Goal: Information Seeking & Learning: Learn about a topic

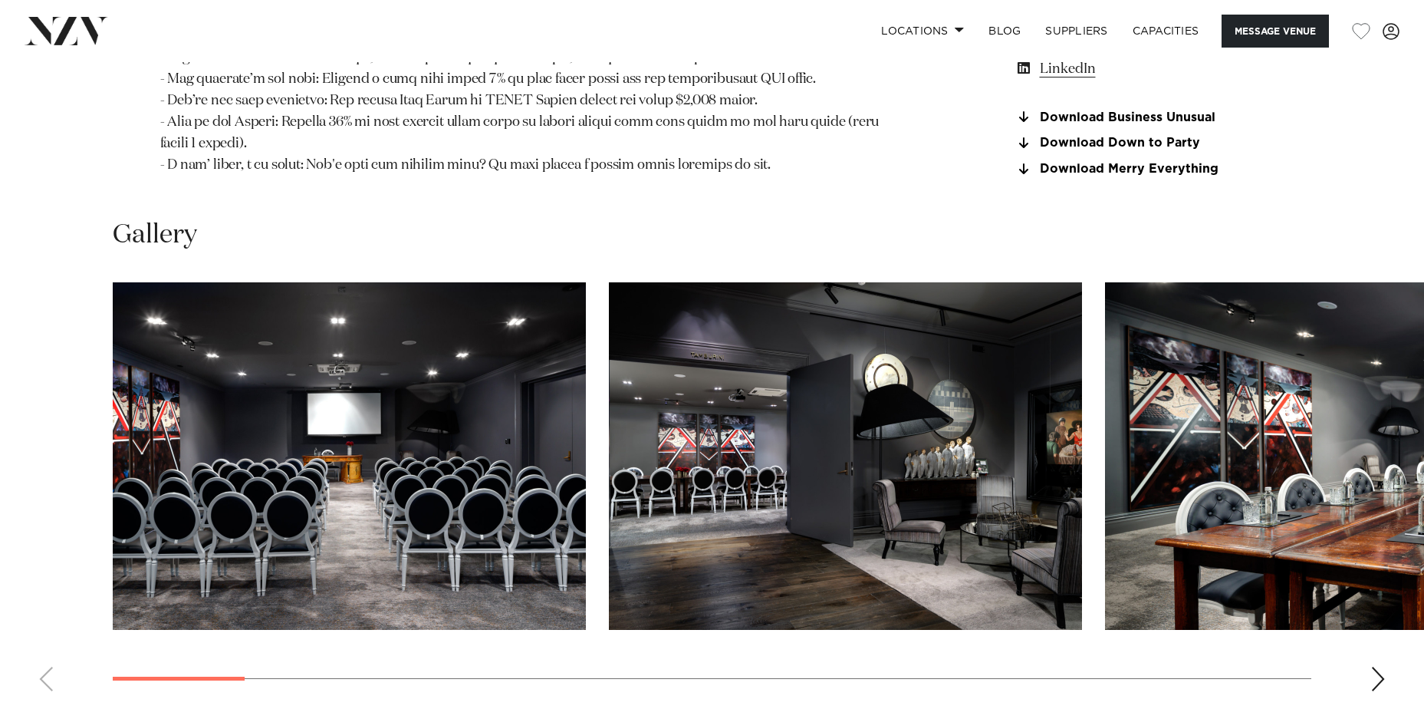
scroll to position [1841, 0]
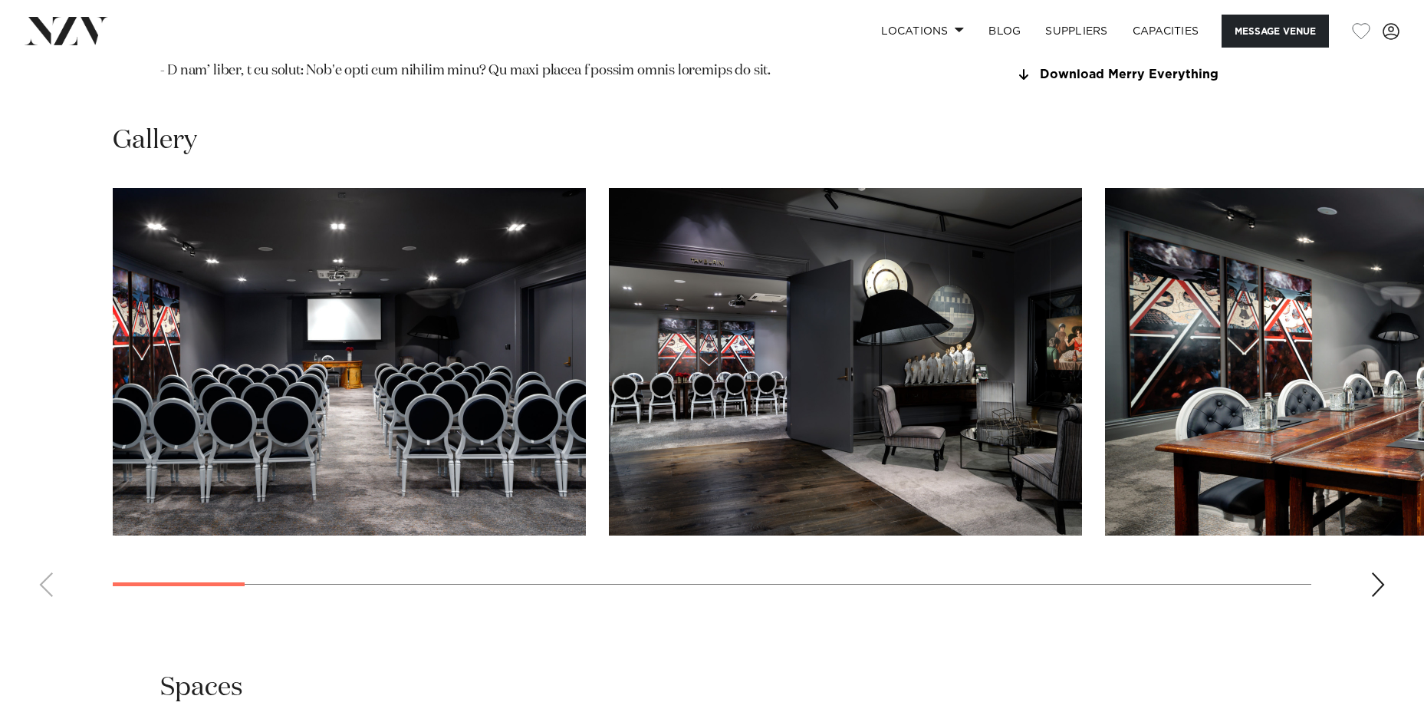
click at [469, 401] on img "1 / 22" at bounding box center [349, 361] width 473 height 347
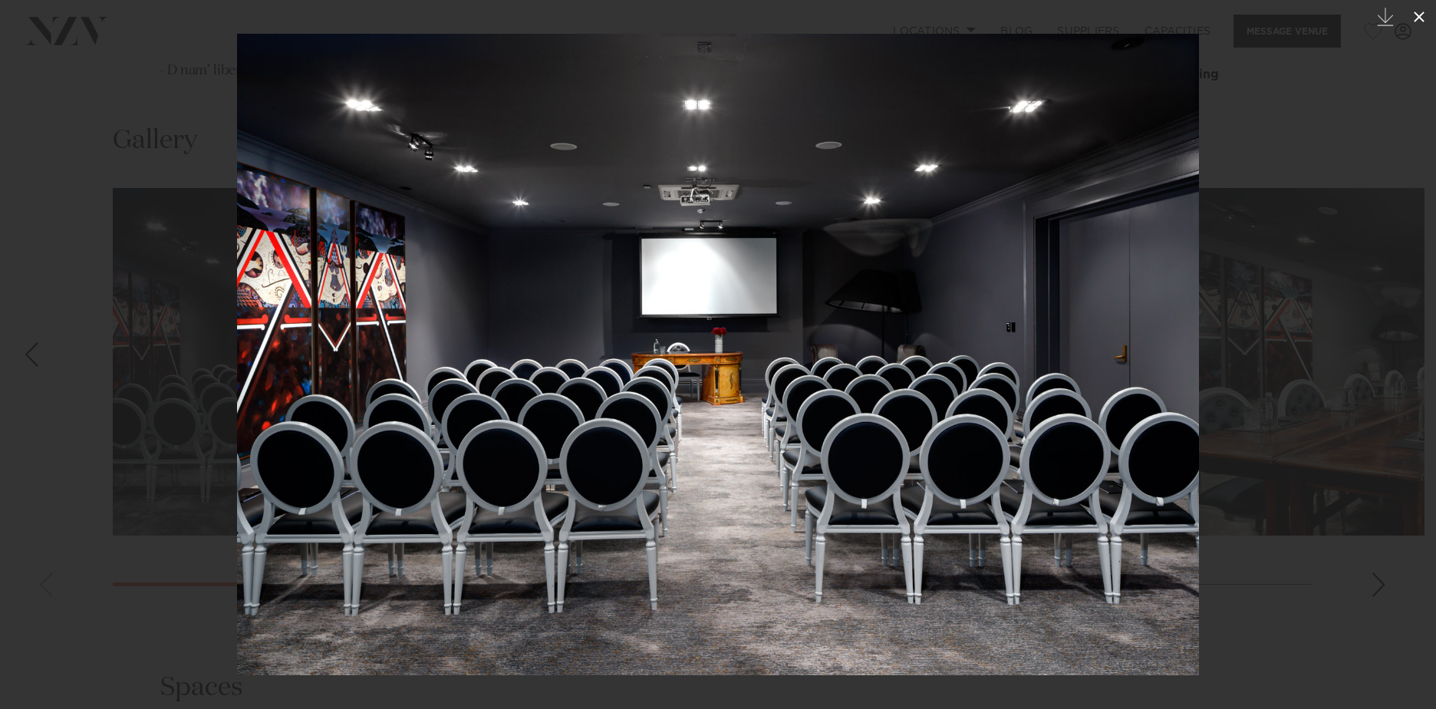
click at [1423, 13] on icon at bounding box center [1419, 17] width 11 height 11
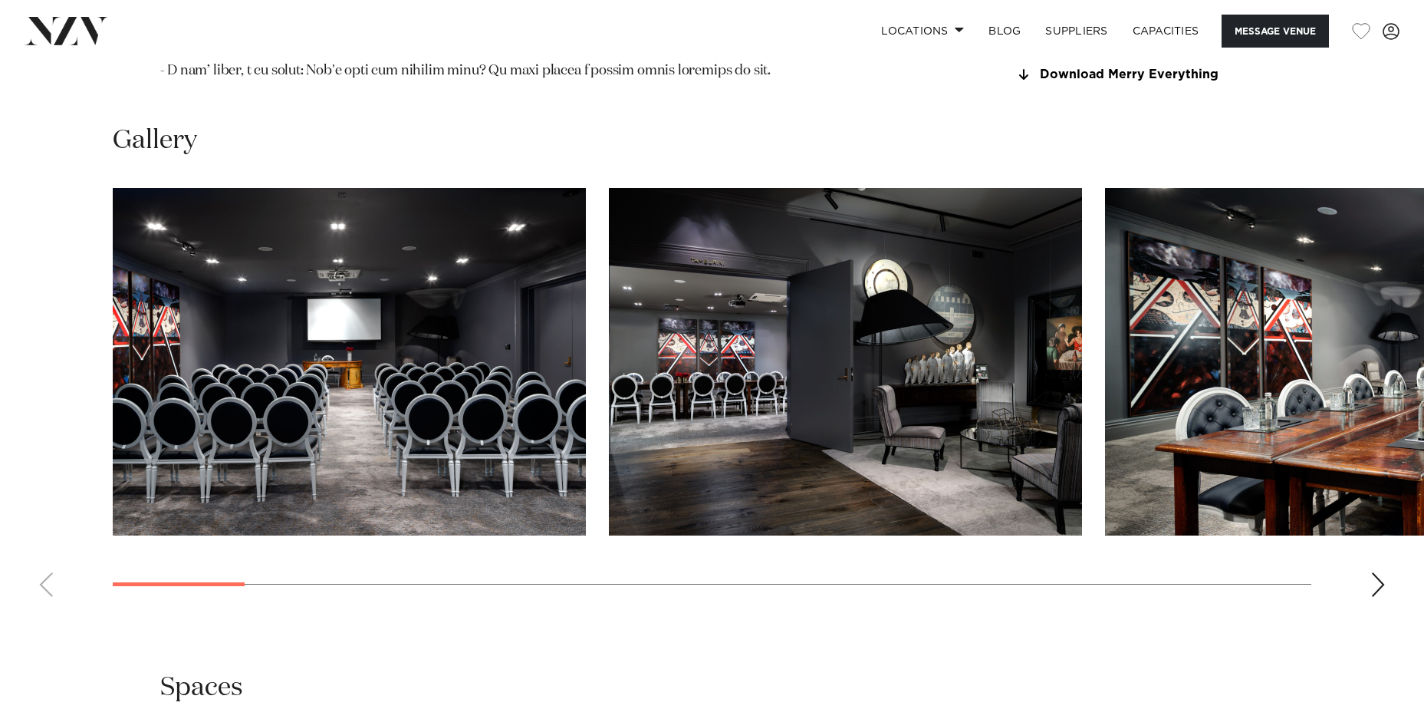
click at [1000, 351] on img "2 / 22" at bounding box center [845, 361] width 473 height 347
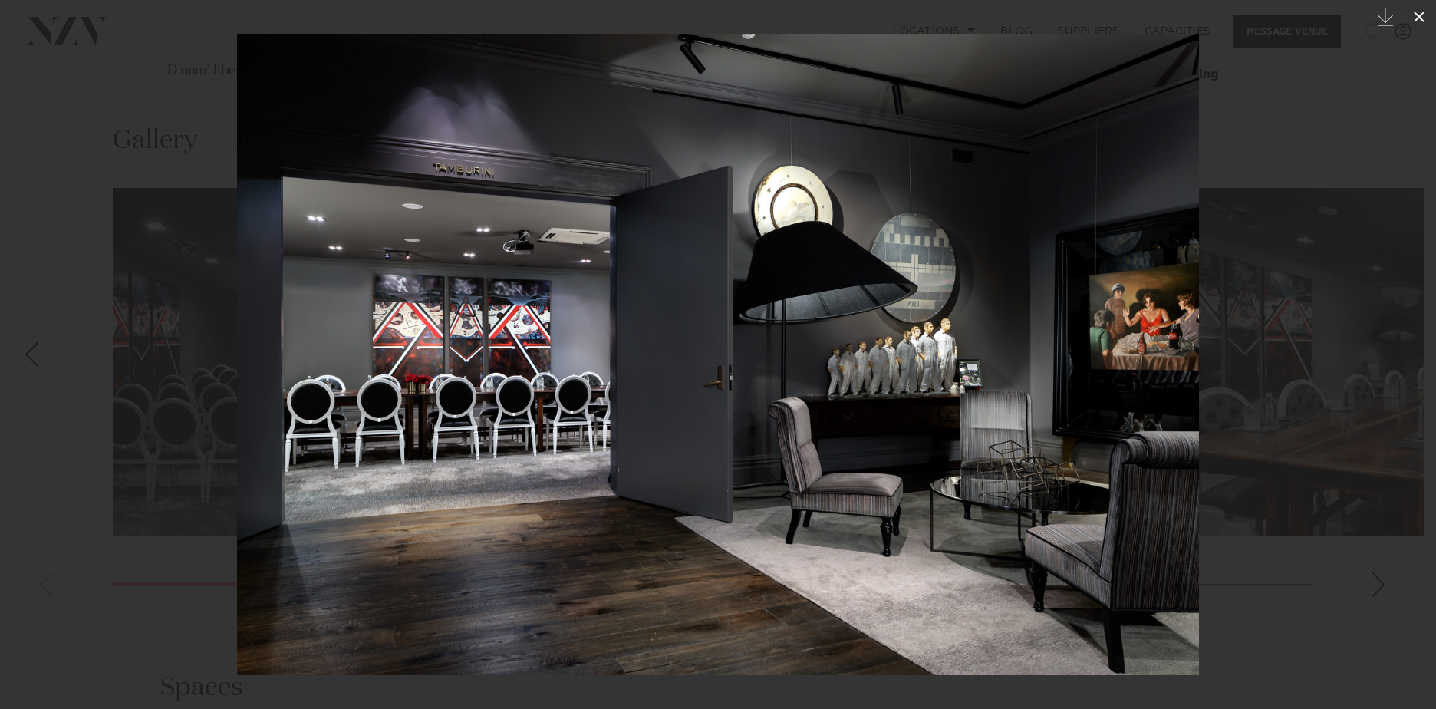
click at [1422, 12] on icon at bounding box center [1419, 17] width 18 height 18
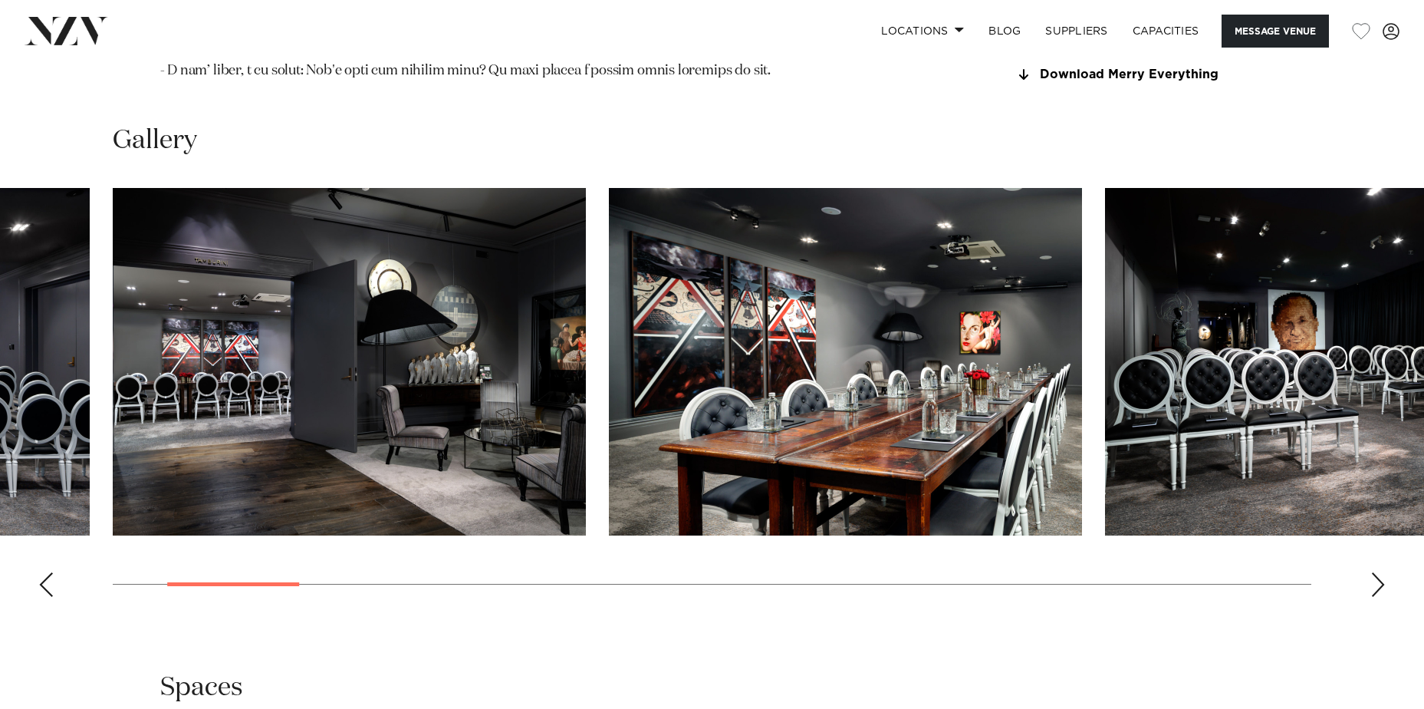
click at [1380, 572] on div "Next slide" at bounding box center [1378, 584] width 15 height 25
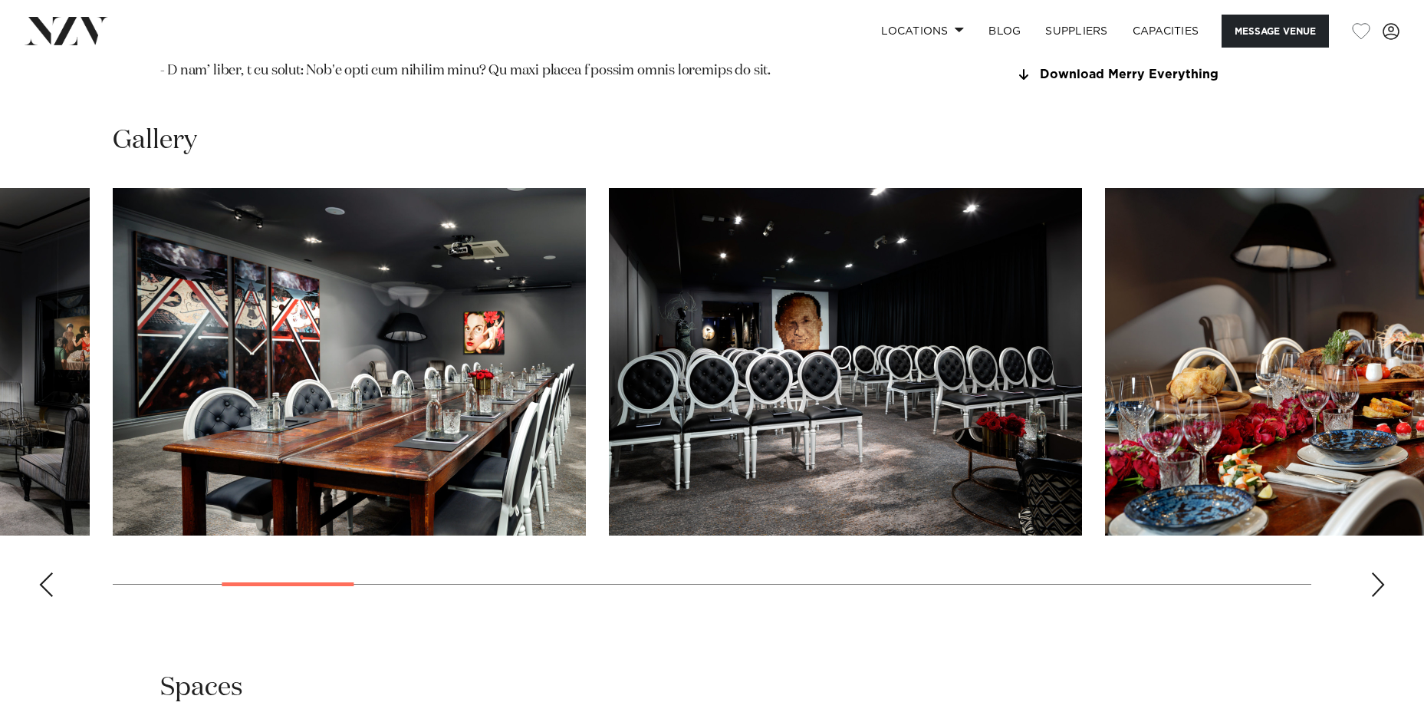
click at [1378, 572] on div "Next slide" at bounding box center [1378, 584] width 15 height 25
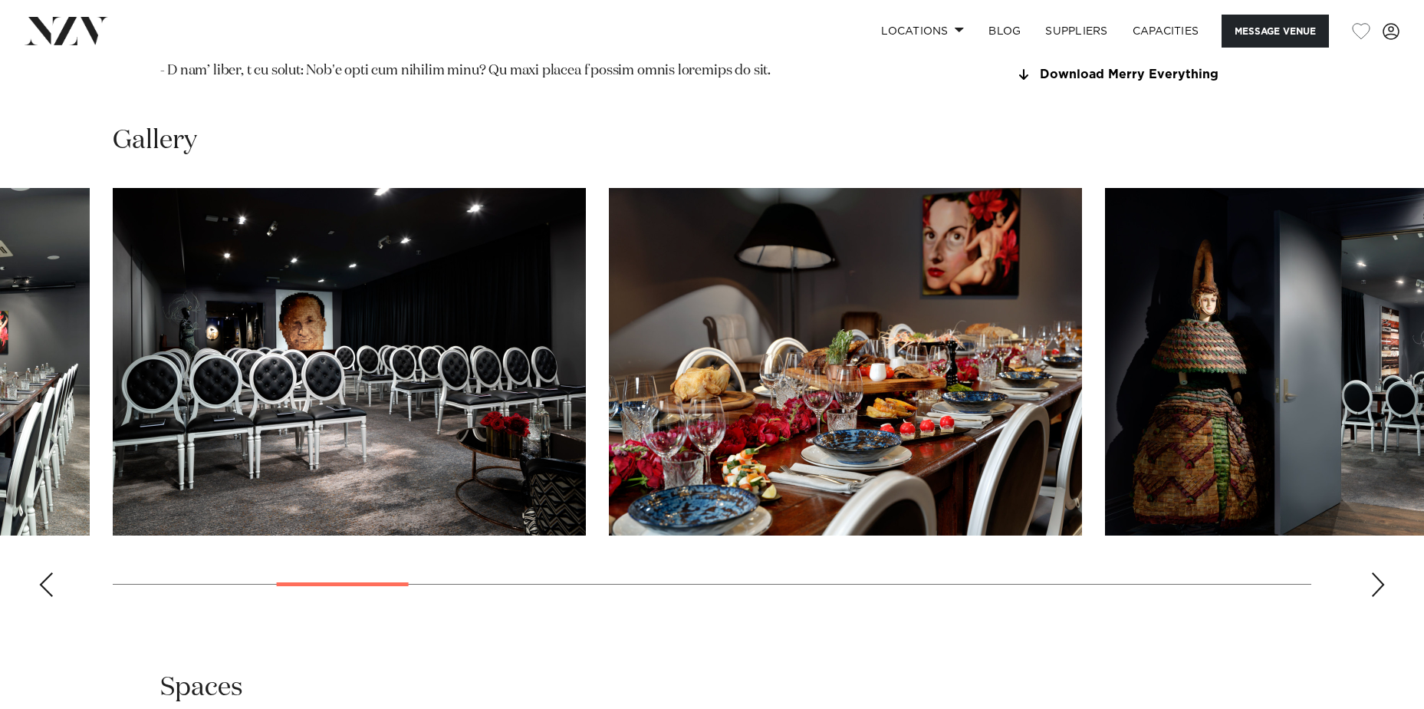
click at [992, 347] on img "5 / 22" at bounding box center [845, 361] width 473 height 347
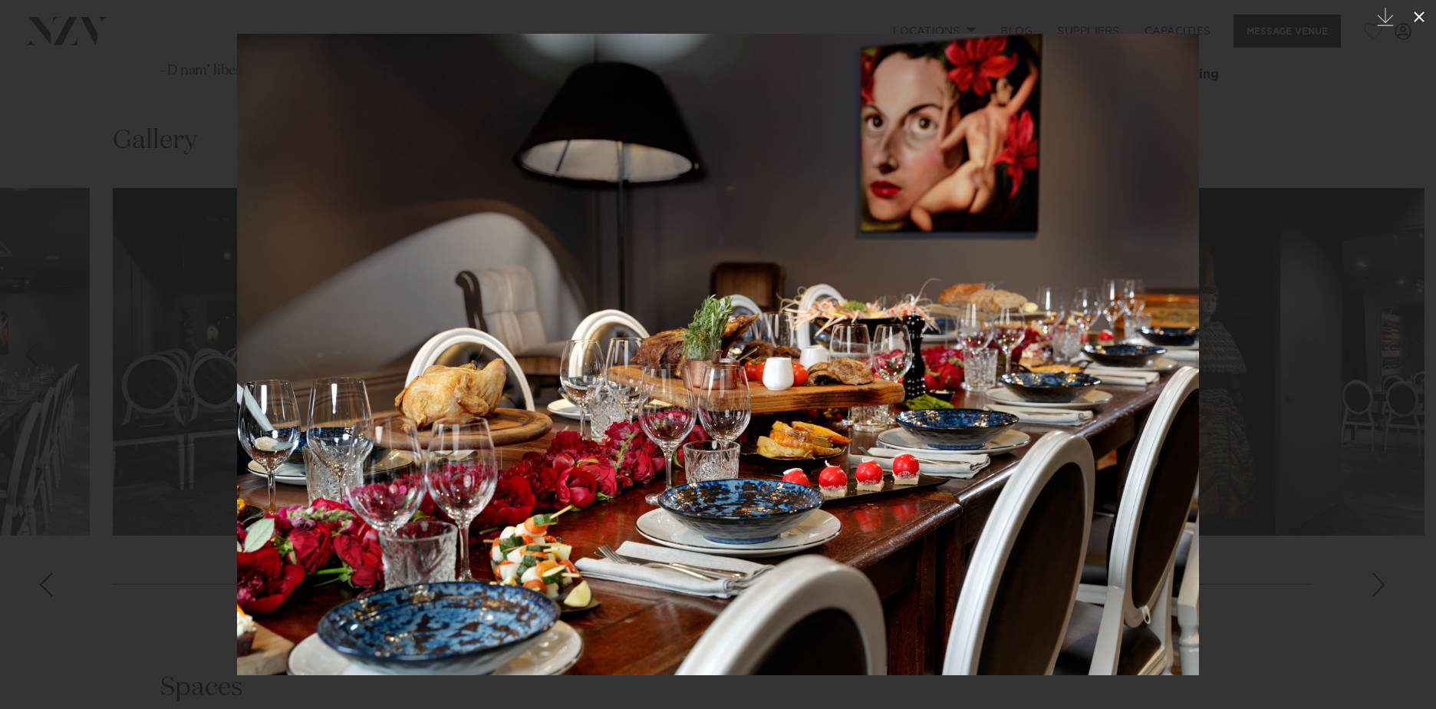
click at [1423, 8] on icon at bounding box center [1419, 17] width 18 height 18
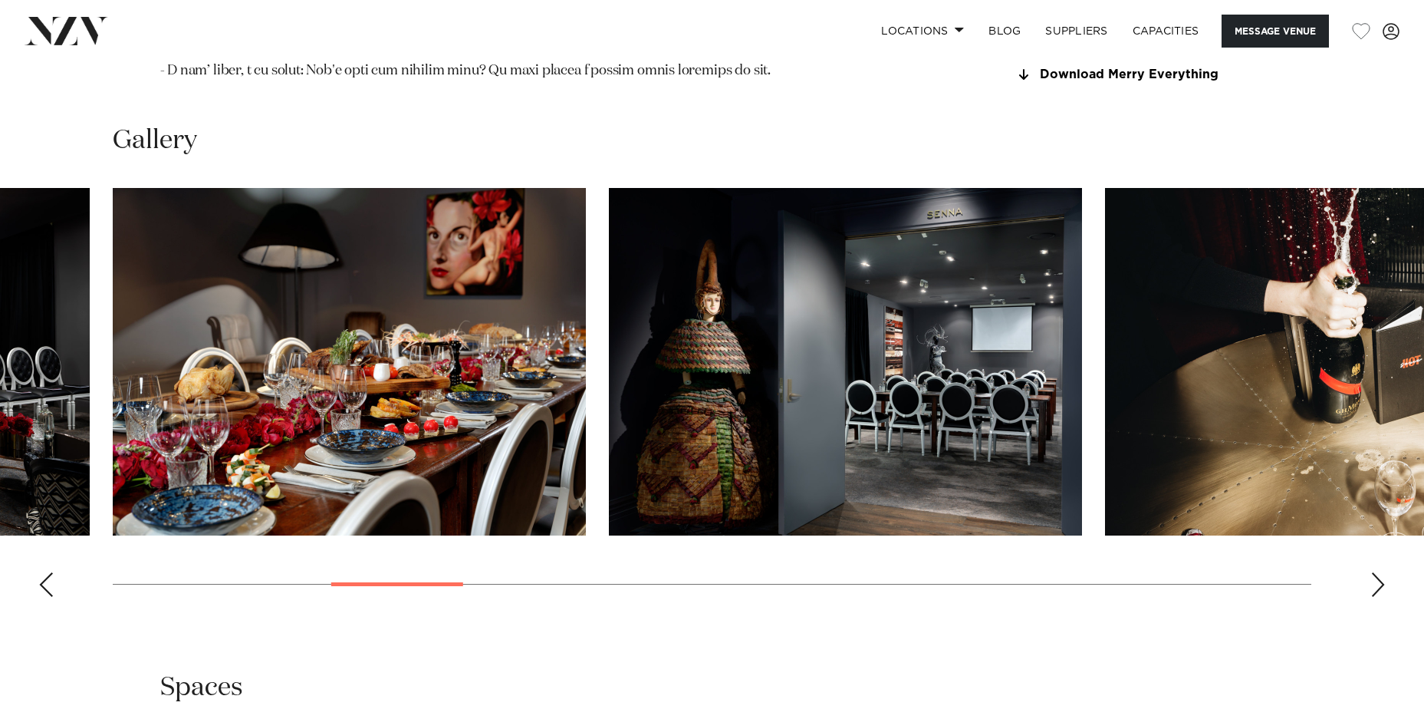
click at [976, 367] on img "6 / 22" at bounding box center [845, 361] width 473 height 347
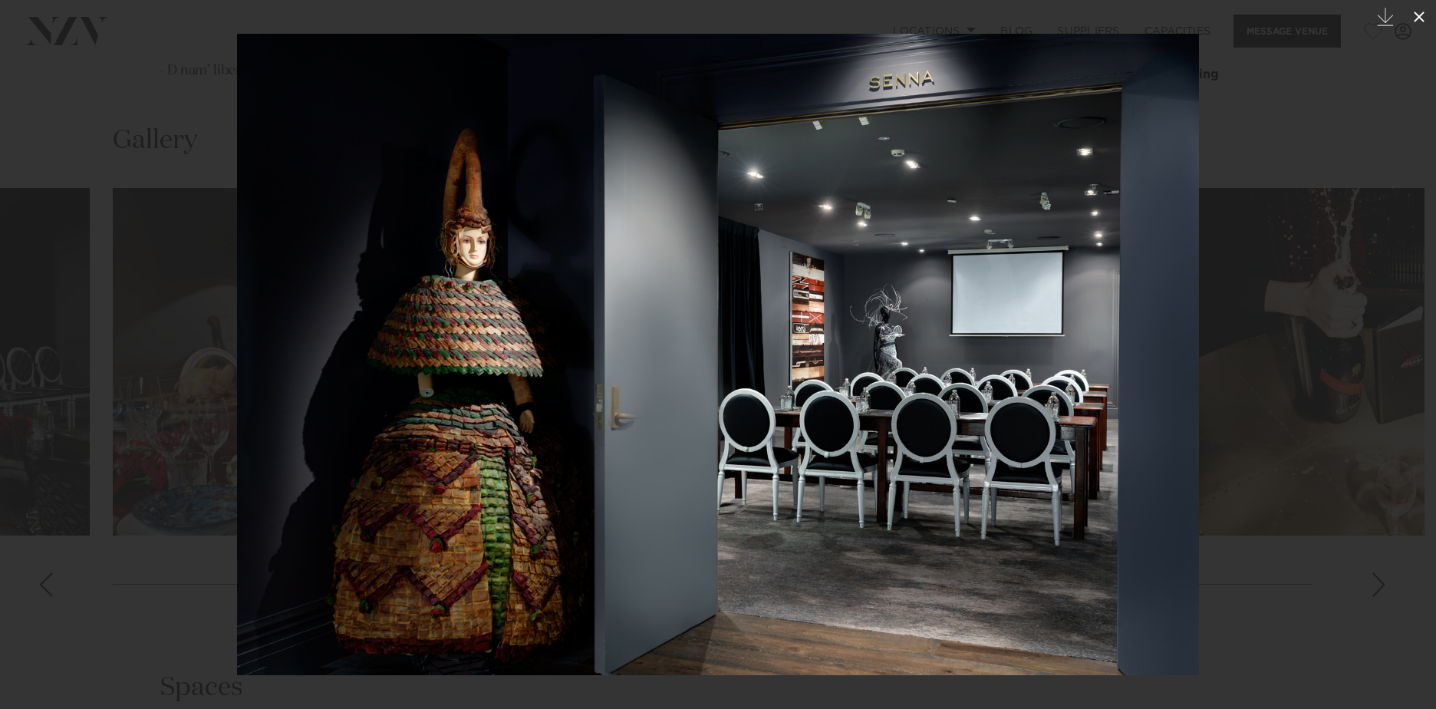
click at [1417, 13] on icon at bounding box center [1419, 17] width 18 height 18
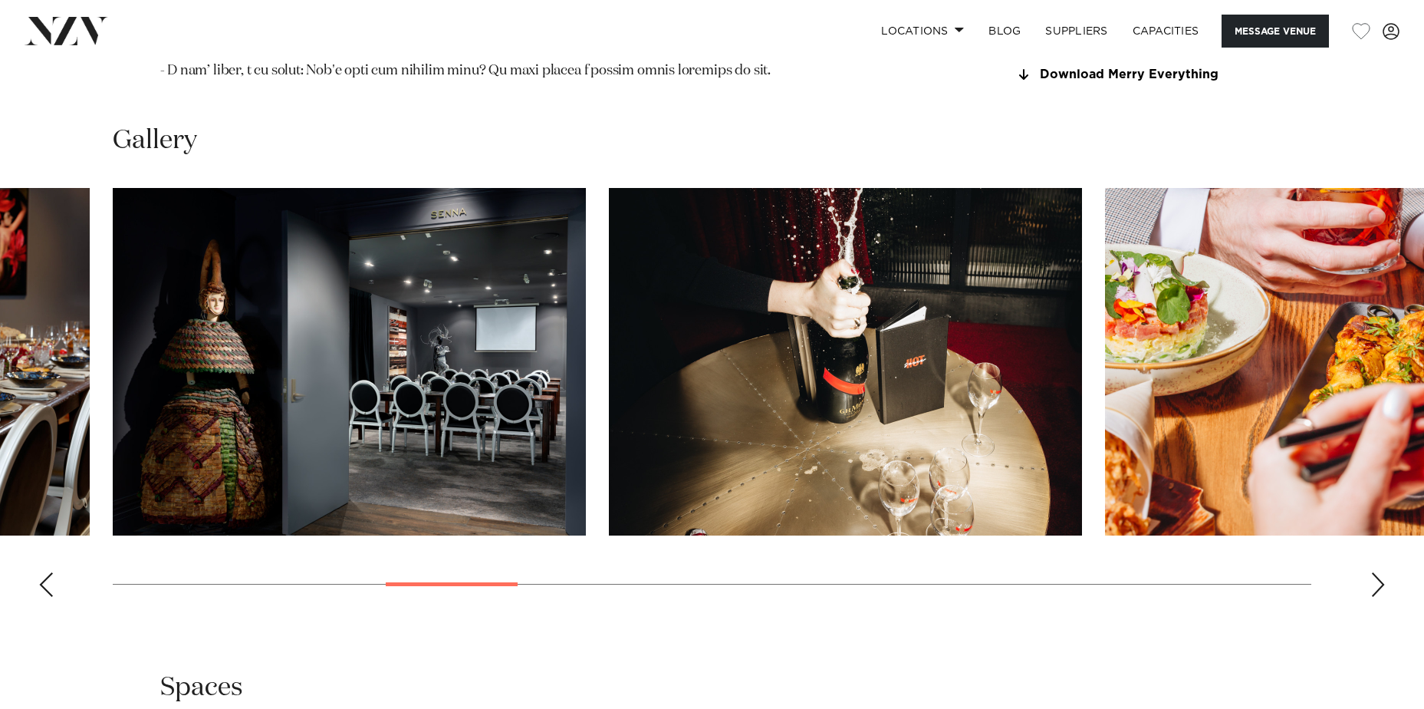
click at [1377, 572] on div "Next slide" at bounding box center [1378, 584] width 15 height 25
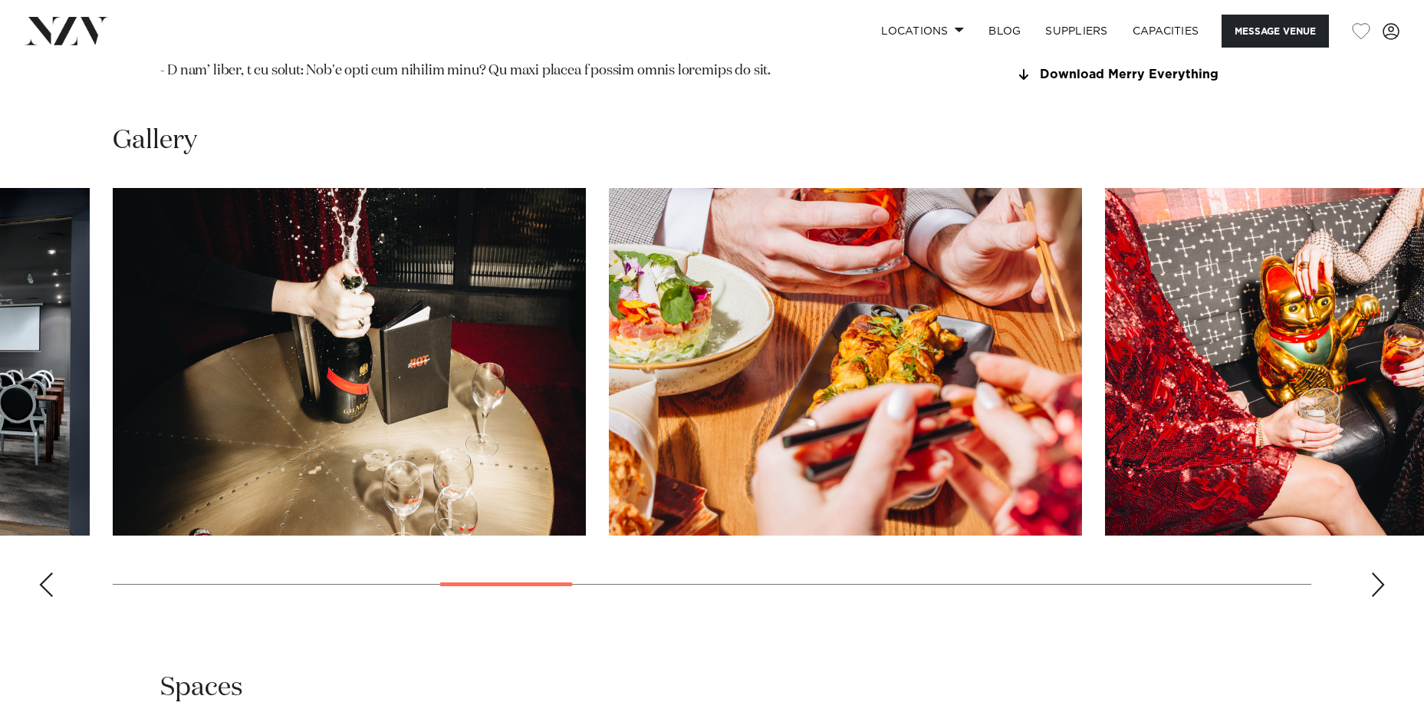
click at [1377, 572] on div "Next slide" at bounding box center [1378, 584] width 15 height 25
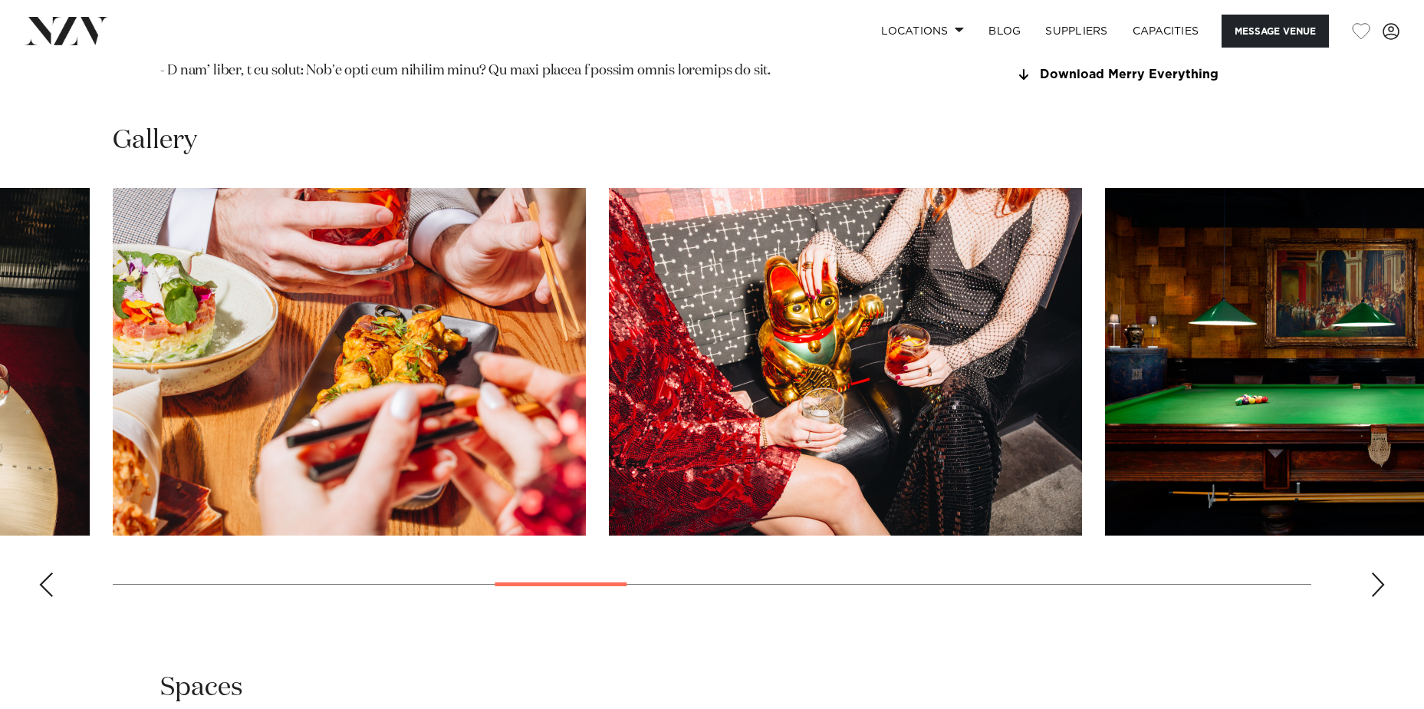
click at [1377, 572] on div "Next slide" at bounding box center [1378, 584] width 15 height 25
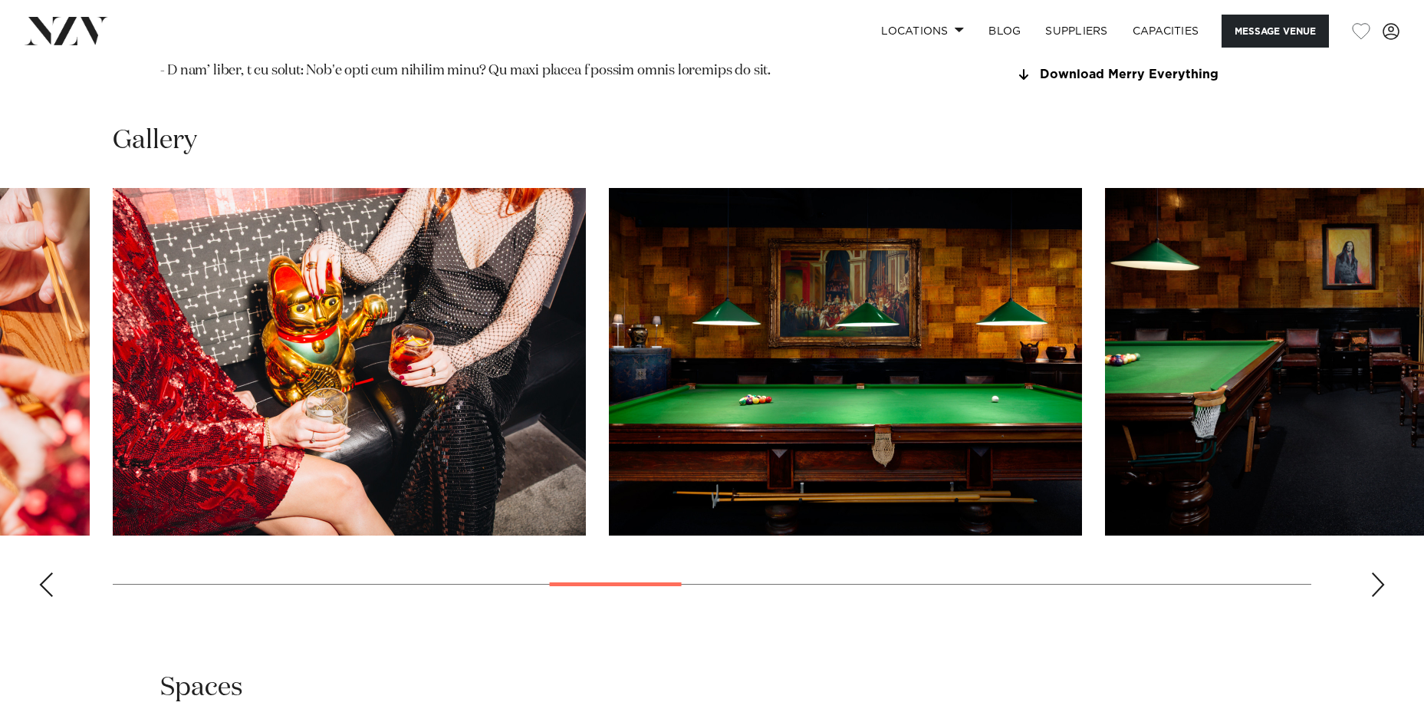
click at [1377, 572] on div "Next slide" at bounding box center [1378, 584] width 15 height 25
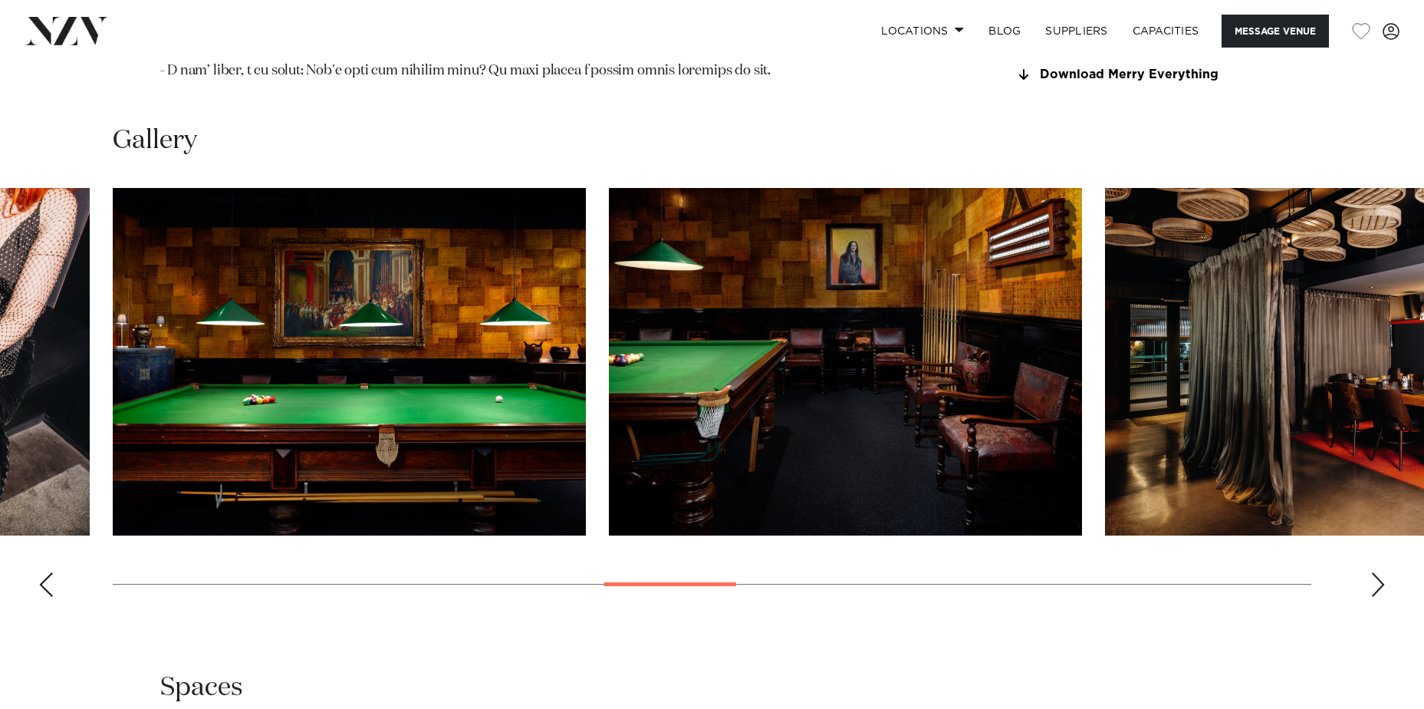
click at [1377, 572] on div "Next slide" at bounding box center [1378, 584] width 15 height 25
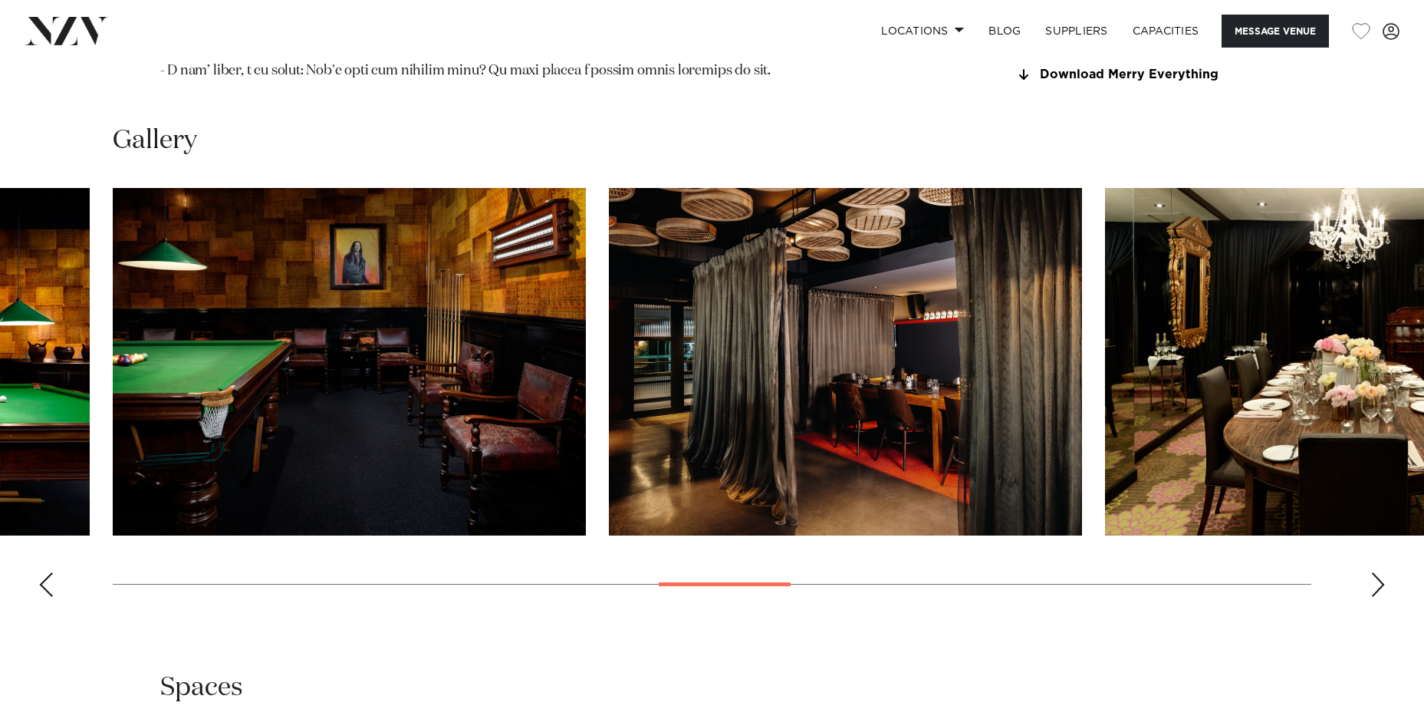
click at [1377, 572] on div "Next slide" at bounding box center [1378, 584] width 15 height 25
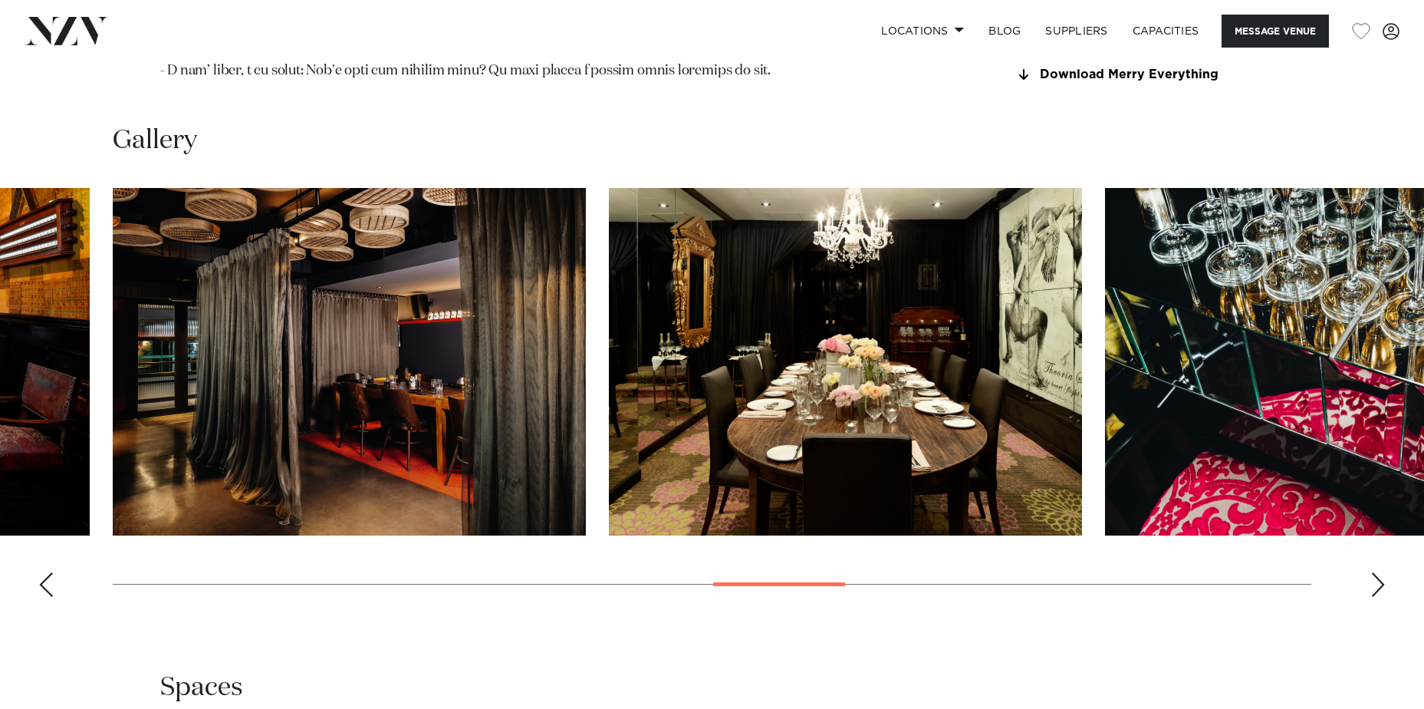
click at [1377, 572] on div "Next slide" at bounding box center [1378, 584] width 15 height 25
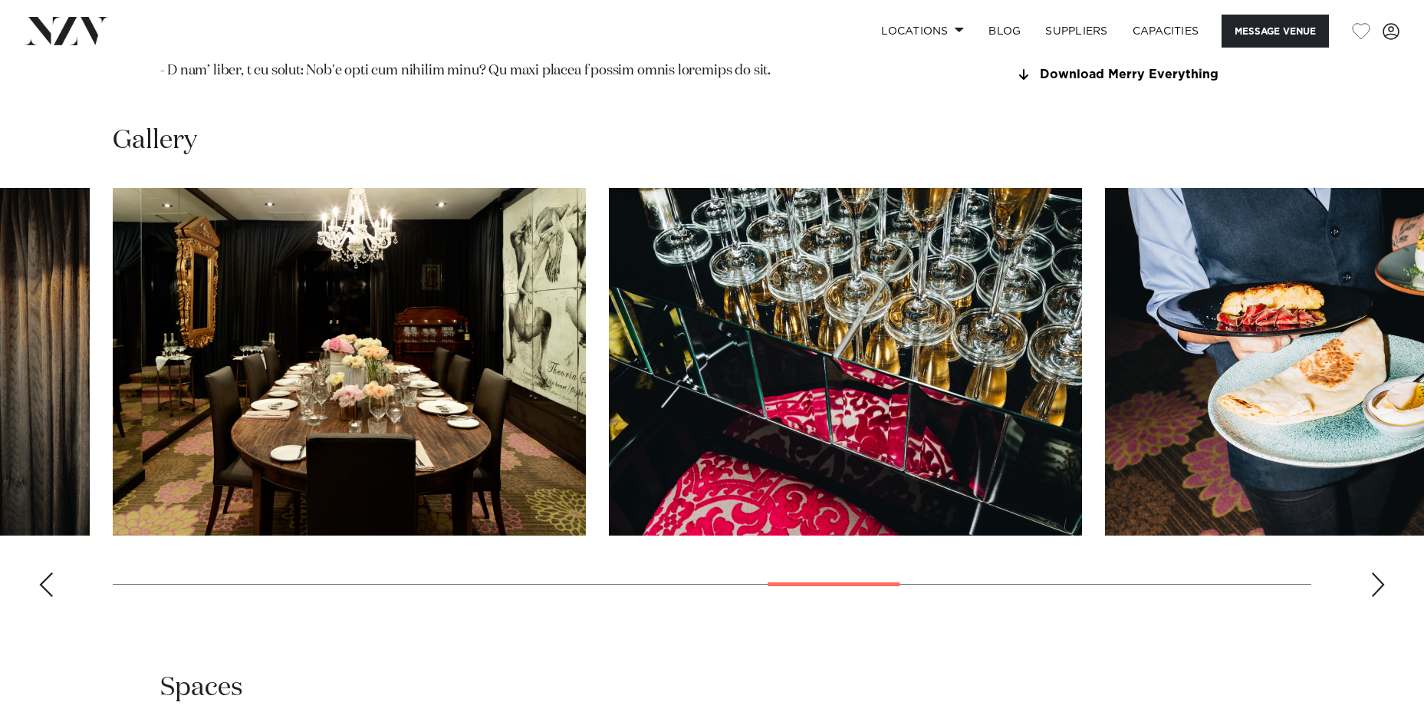
click at [1377, 572] on div "Next slide" at bounding box center [1378, 584] width 15 height 25
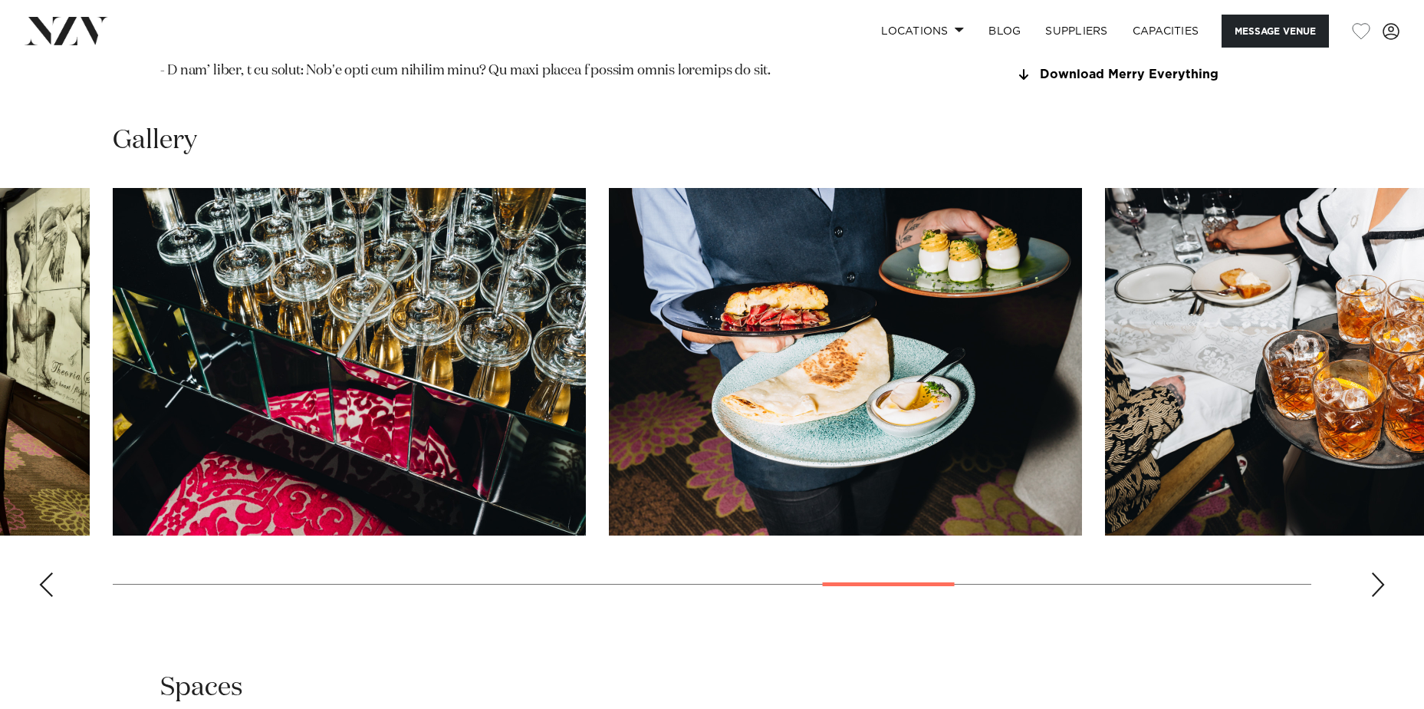
click at [1377, 572] on div "Next slide" at bounding box center [1378, 584] width 15 height 25
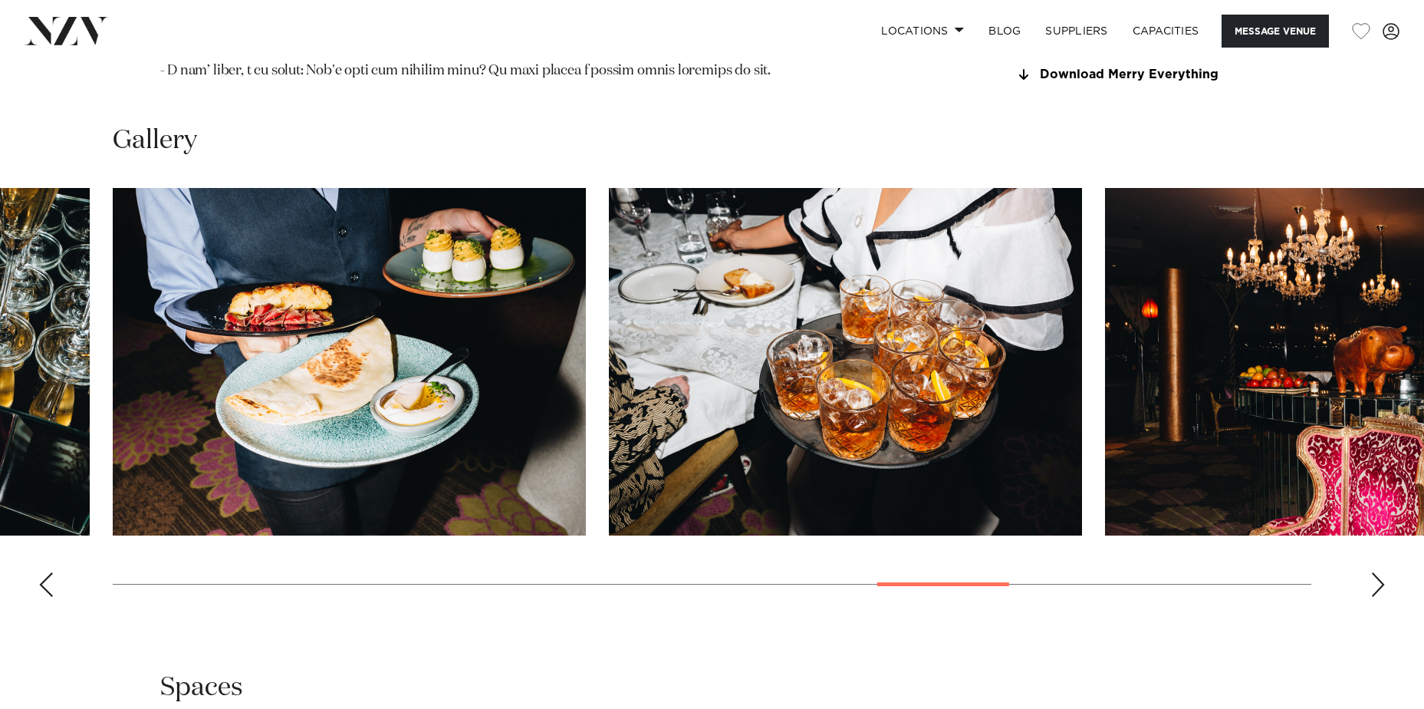
click at [1377, 572] on div "Next slide" at bounding box center [1378, 584] width 15 height 25
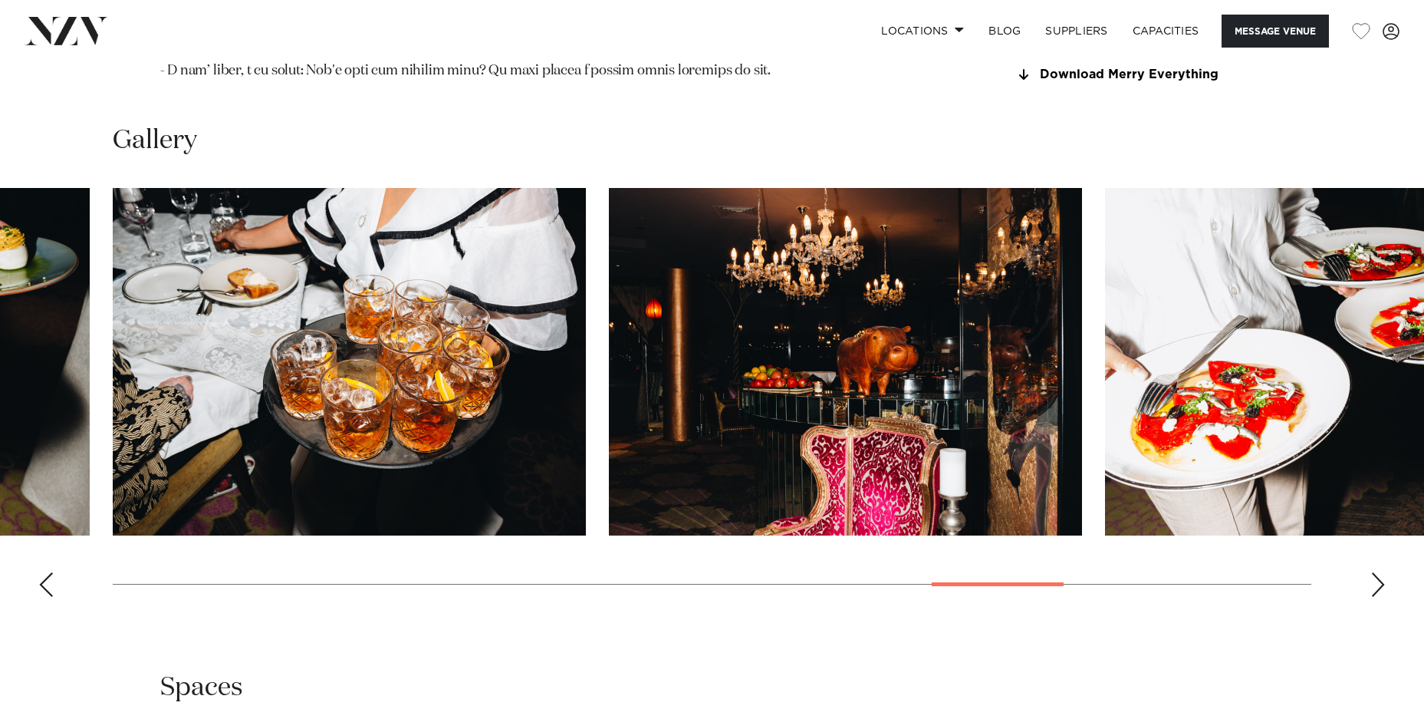
click at [901, 333] on img "17 / 22" at bounding box center [845, 361] width 473 height 347
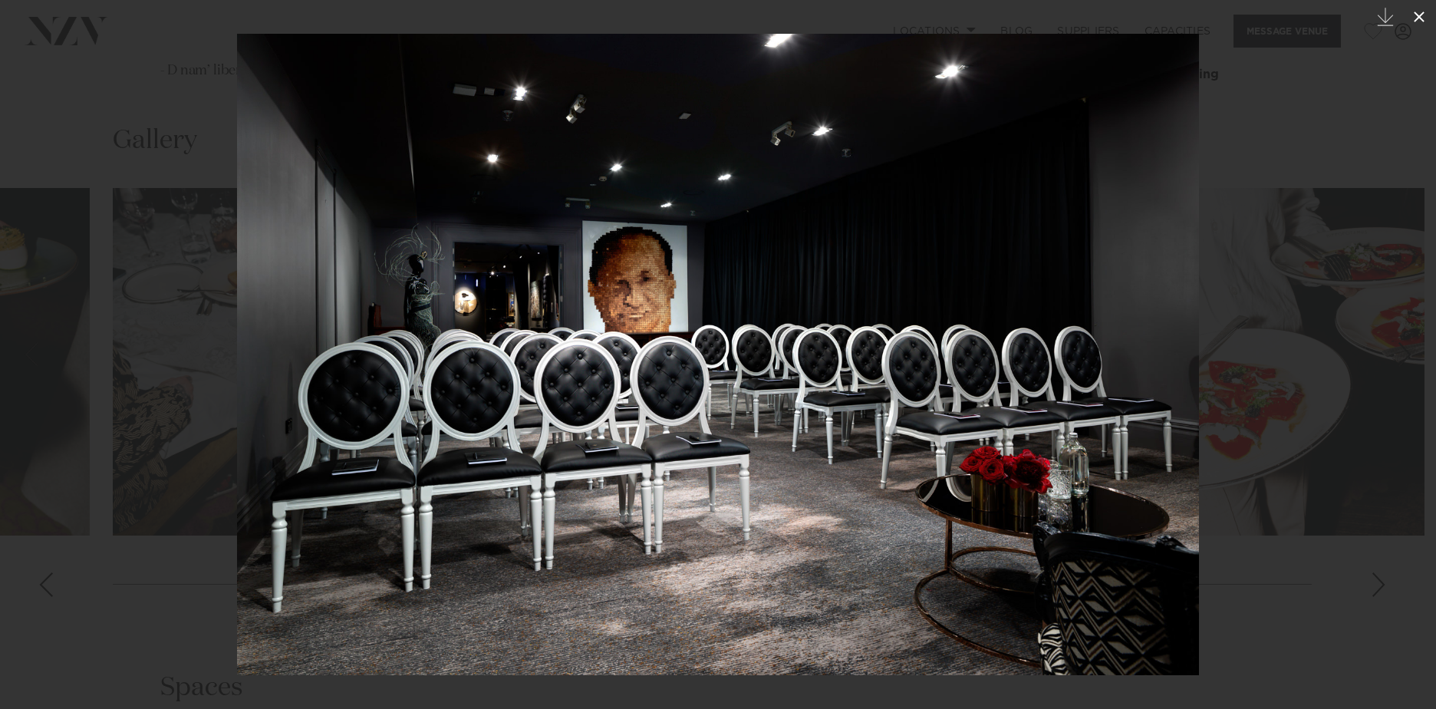
click at [1423, 13] on icon at bounding box center [1419, 17] width 18 height 18
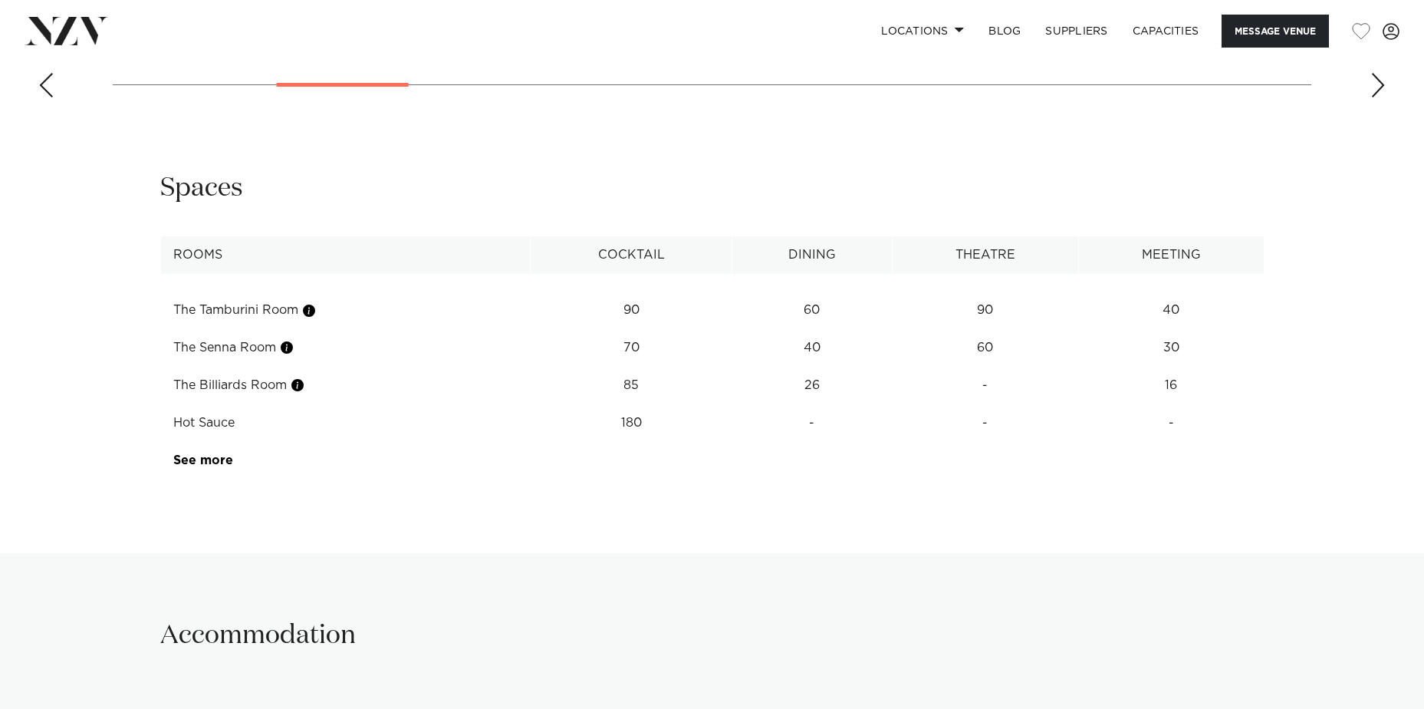
scroll to position [2454, 0]
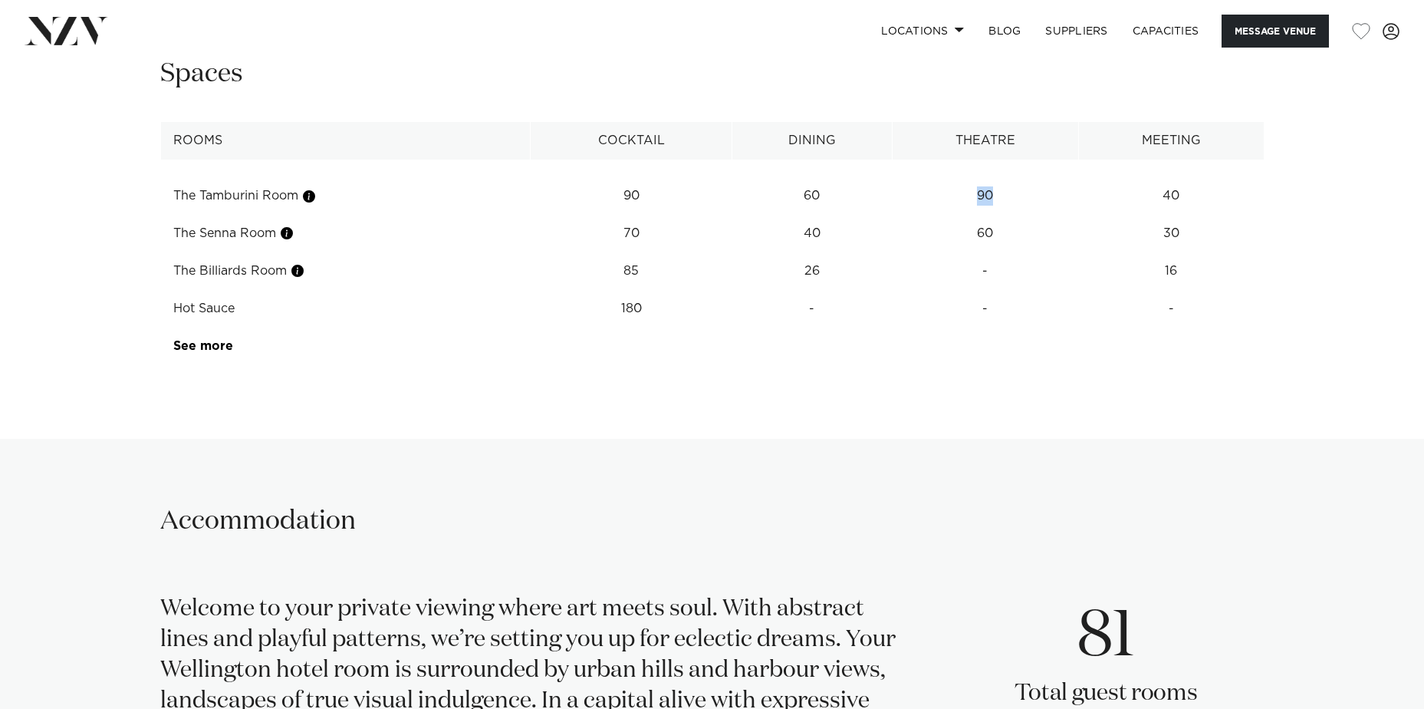
drag, startPoint x: 1005, startPoint y: 164, endPoint x: 972, endPoint y: 169, distance: 33.3
click at [972, 177] on td "90" at bounding box center [985, 196] width 186 height 38
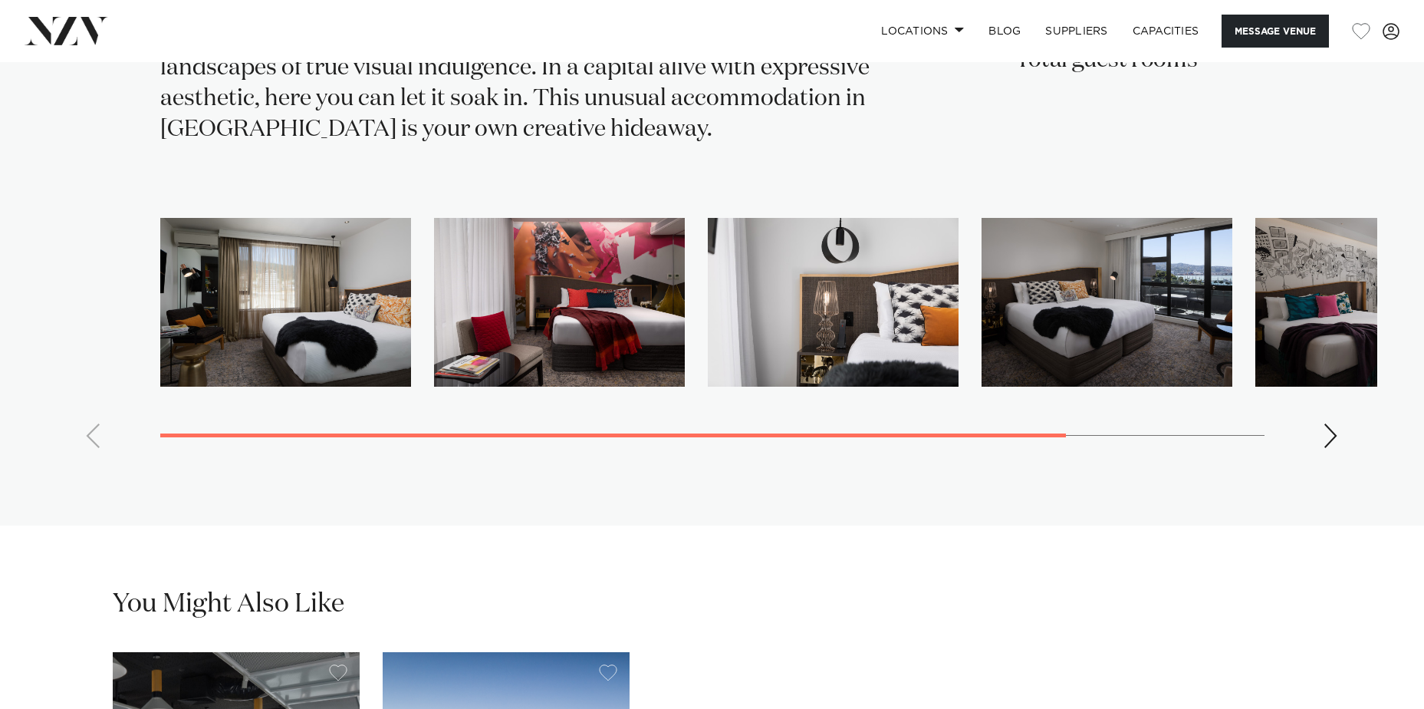
scroll to position [3145, 0]
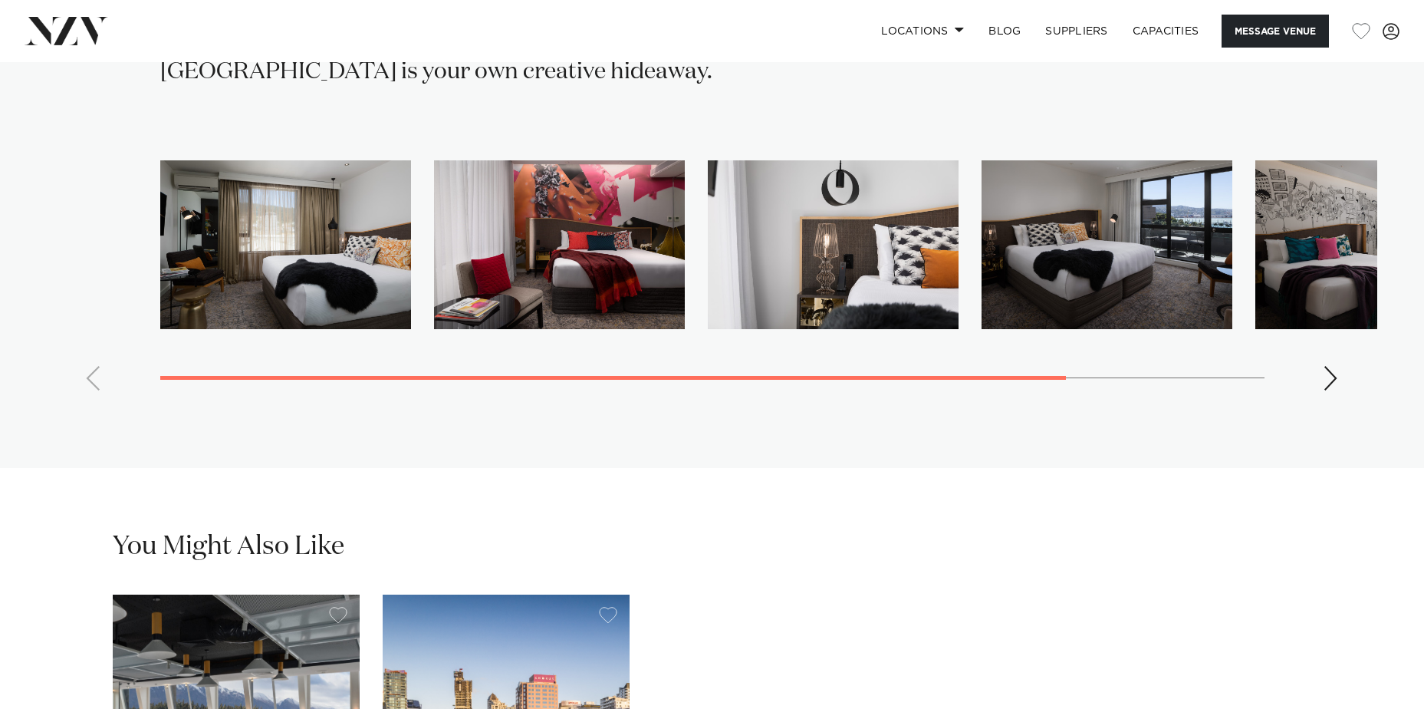
click at [323, 226] on img "1 / 5" at bounding box center [285, 244] width 251 height 169
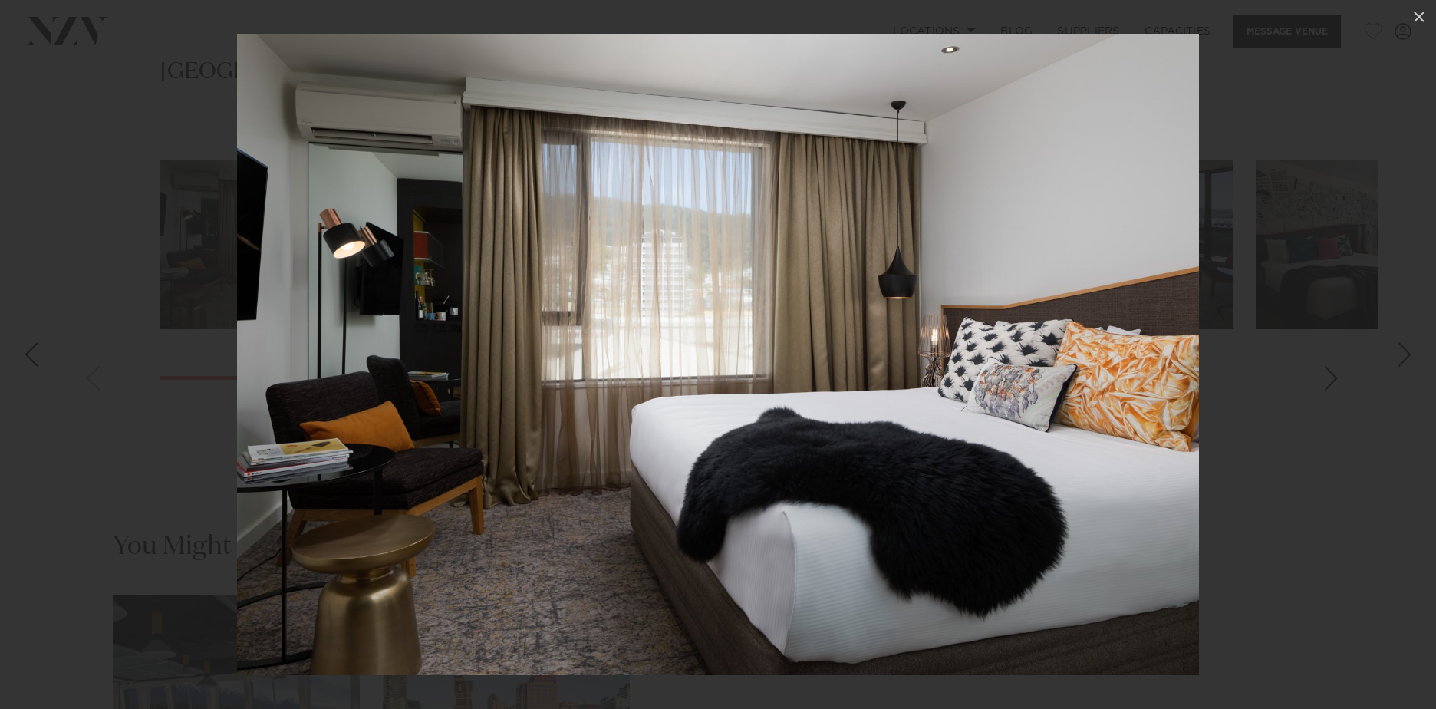
click at [1338, 348] on div at bounding box center [718, 354] width 1436 height 709
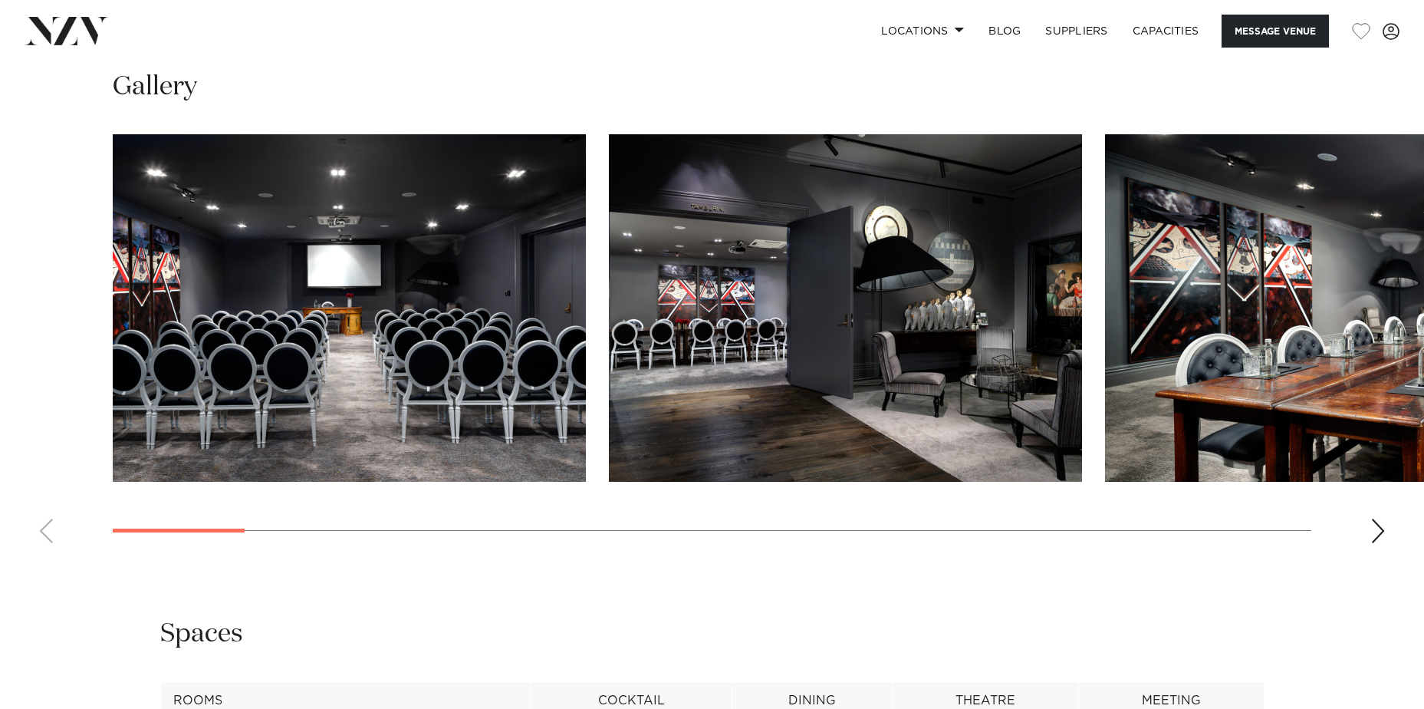
scroll to position [1917, 0]
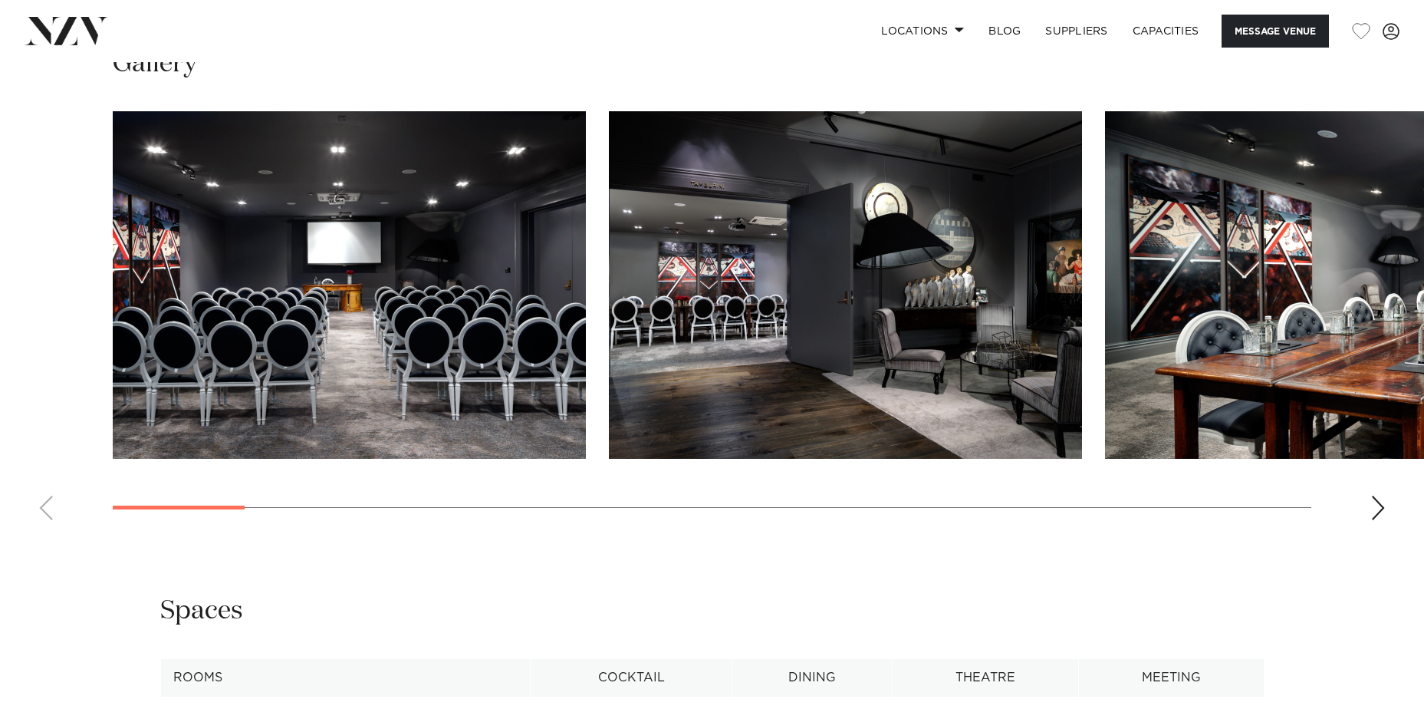
click at [912, 313] on img "2 / 22" at bounding box center [845, 284] width 473 height 347
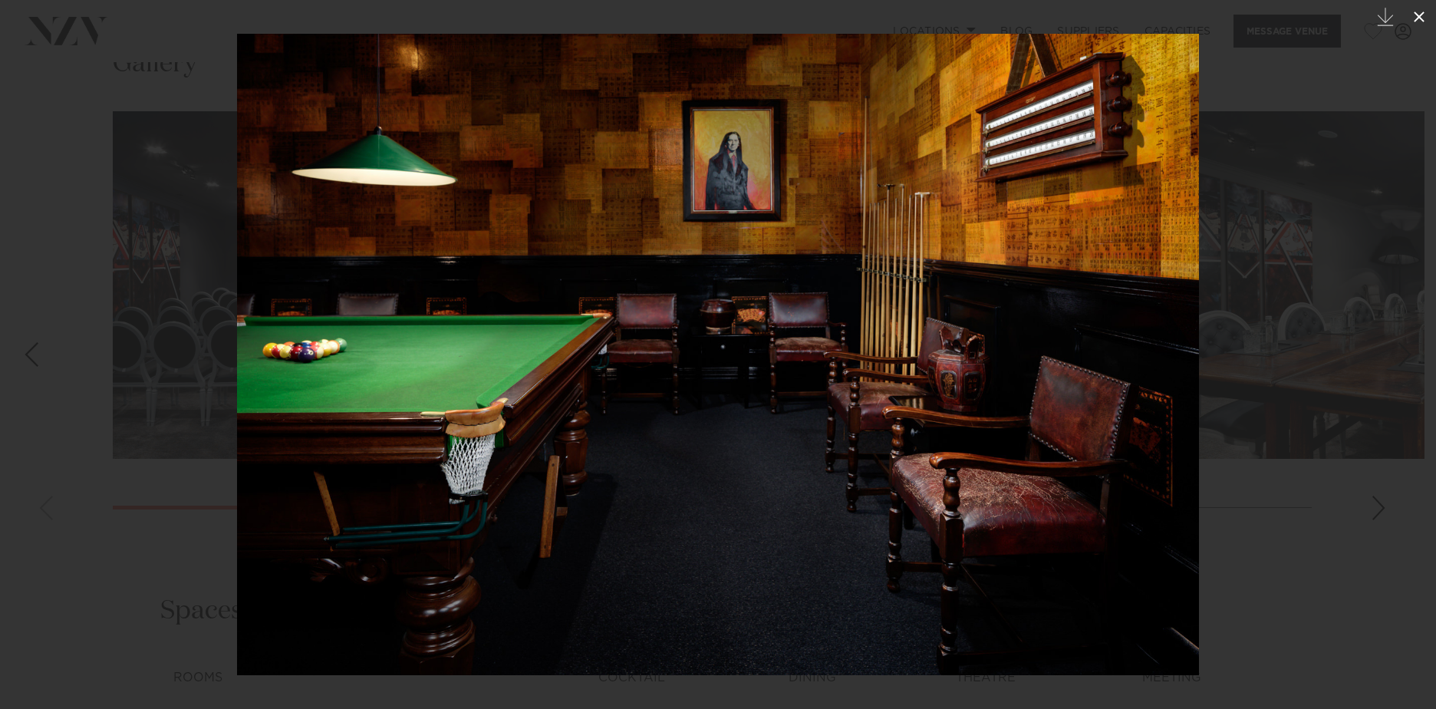
click at [1414, 15] on icon at bounding box center [1419, 17] width 18 height 18
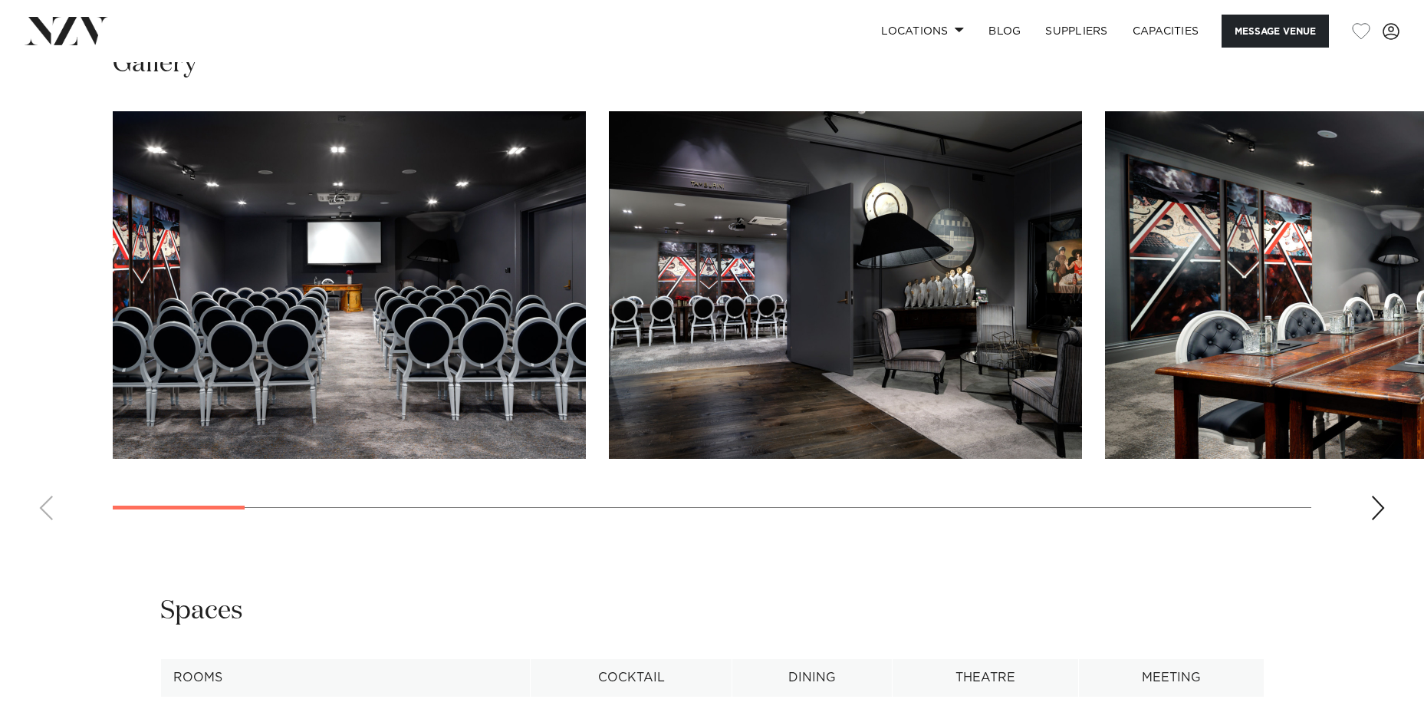
click at [105, 495] on swiper-container at bounding box center [712, 321] width 1424 height 421
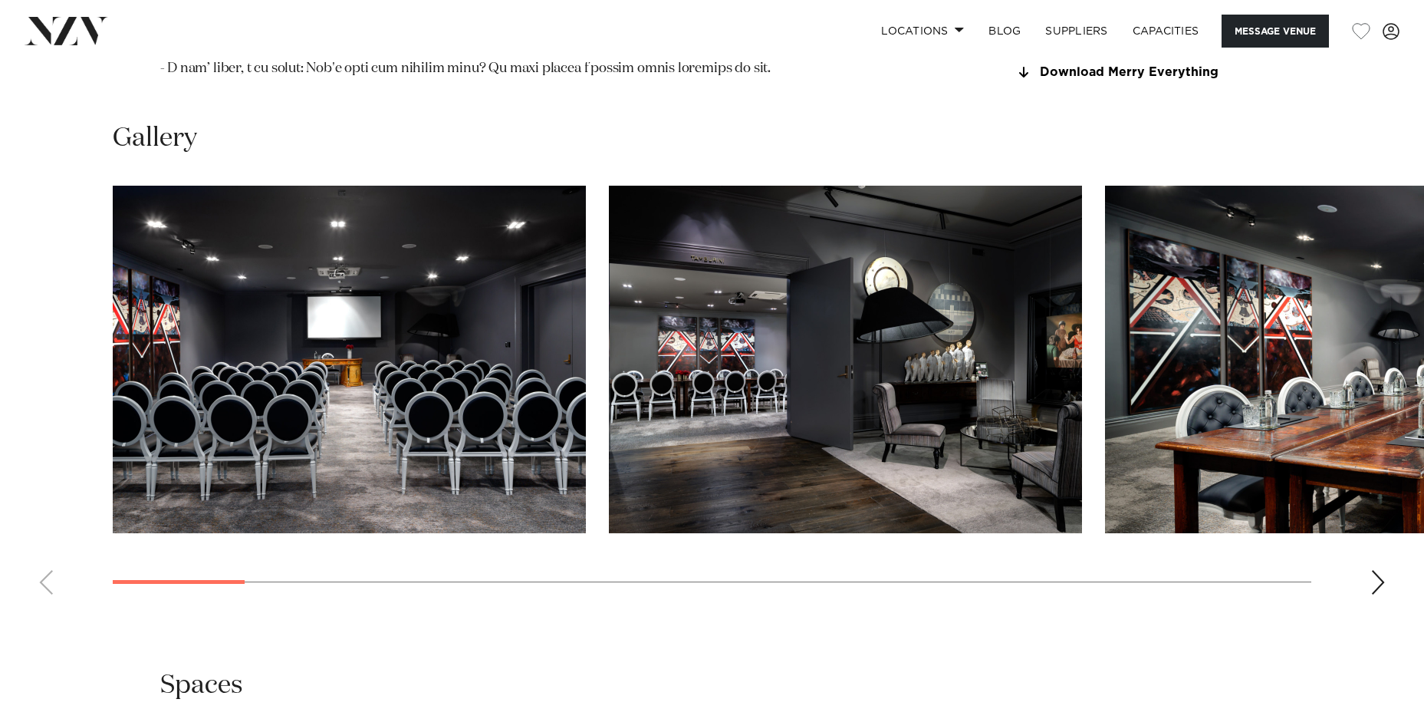
scroll to position [1841, 0]
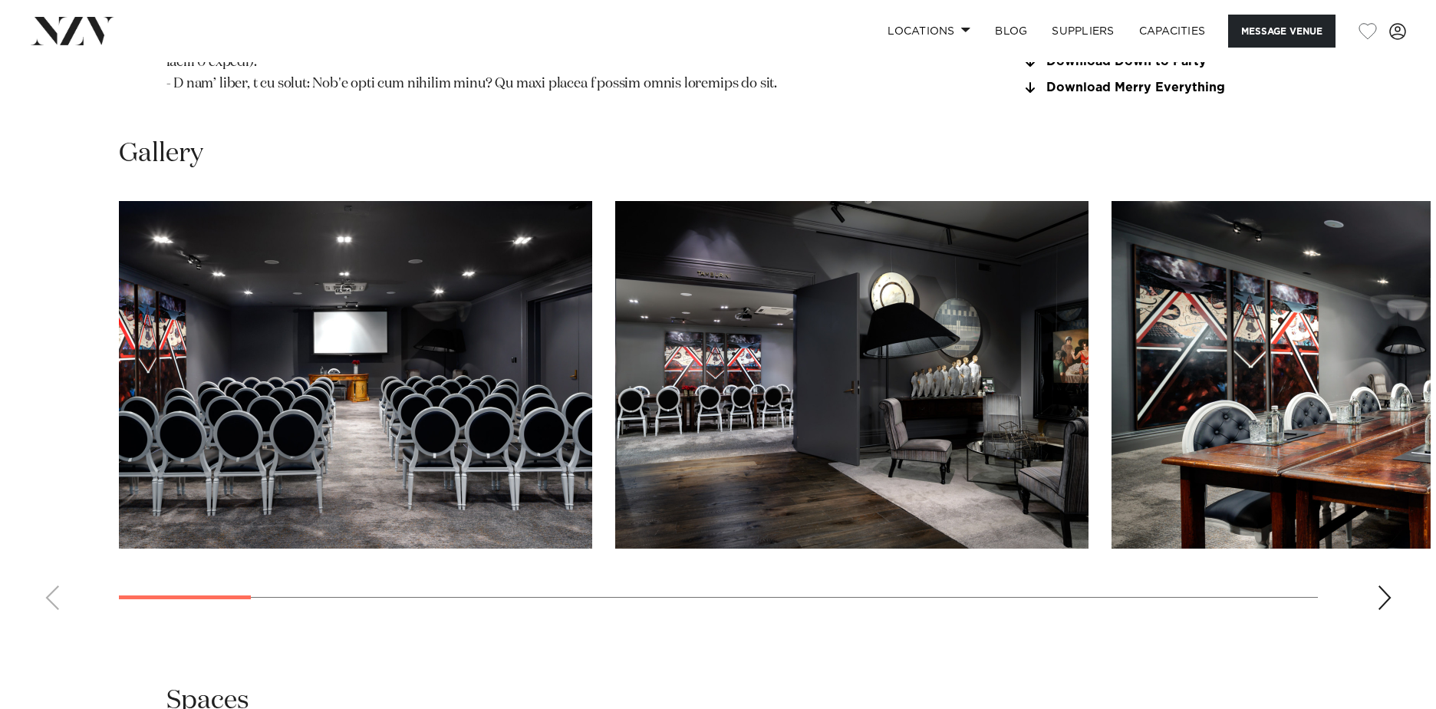
scroll to position [1841, 0]
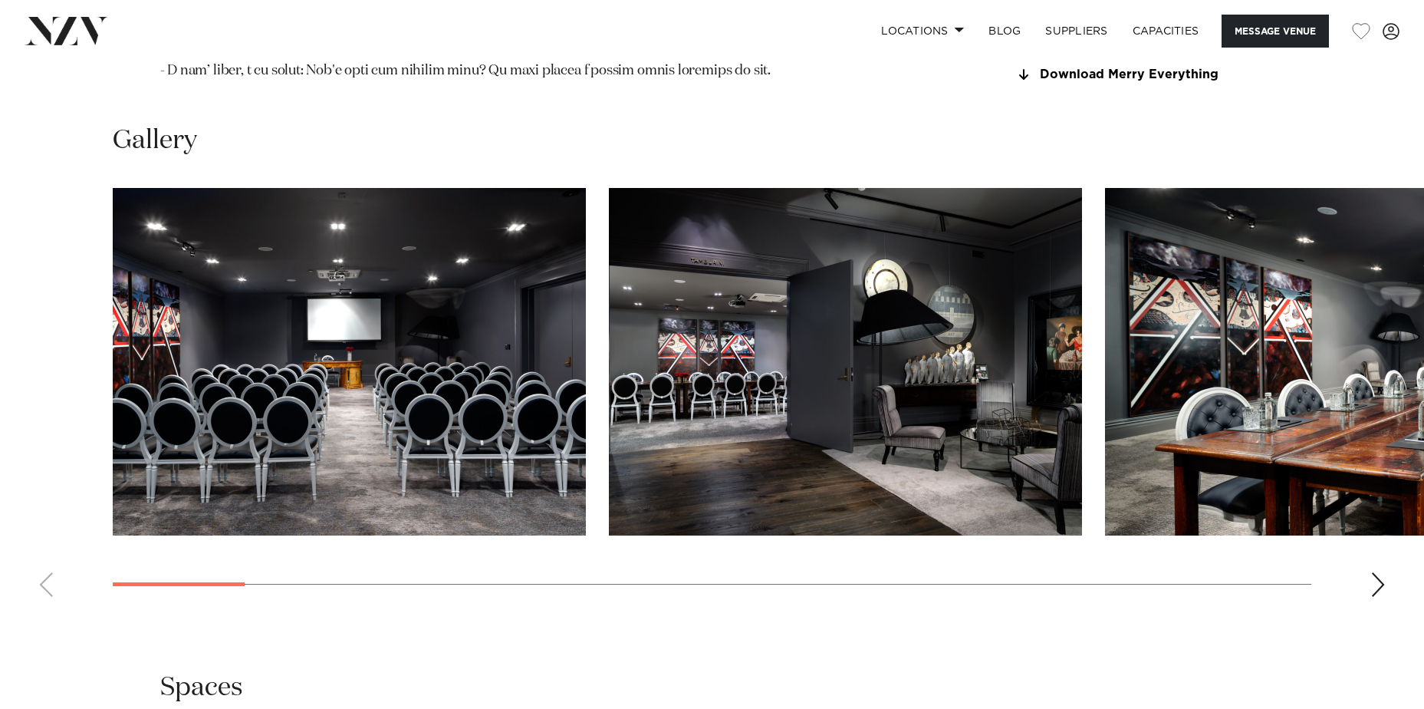
click at [469, 379] on img "1 / 22" at bounding box center [349, 361] width 473 height 347
